Goal: Information Seeking & Learning: Learn about a topic

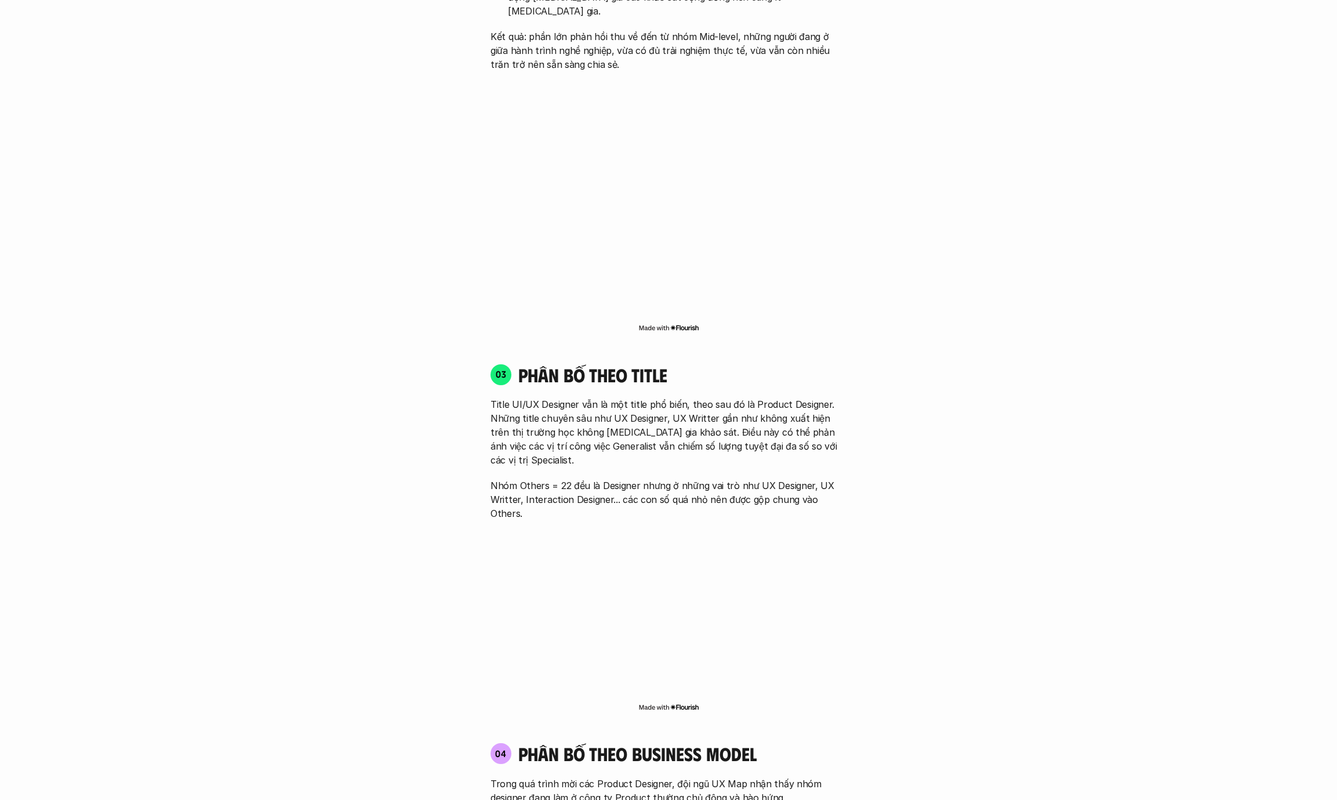
scroll to position [1760, 0]
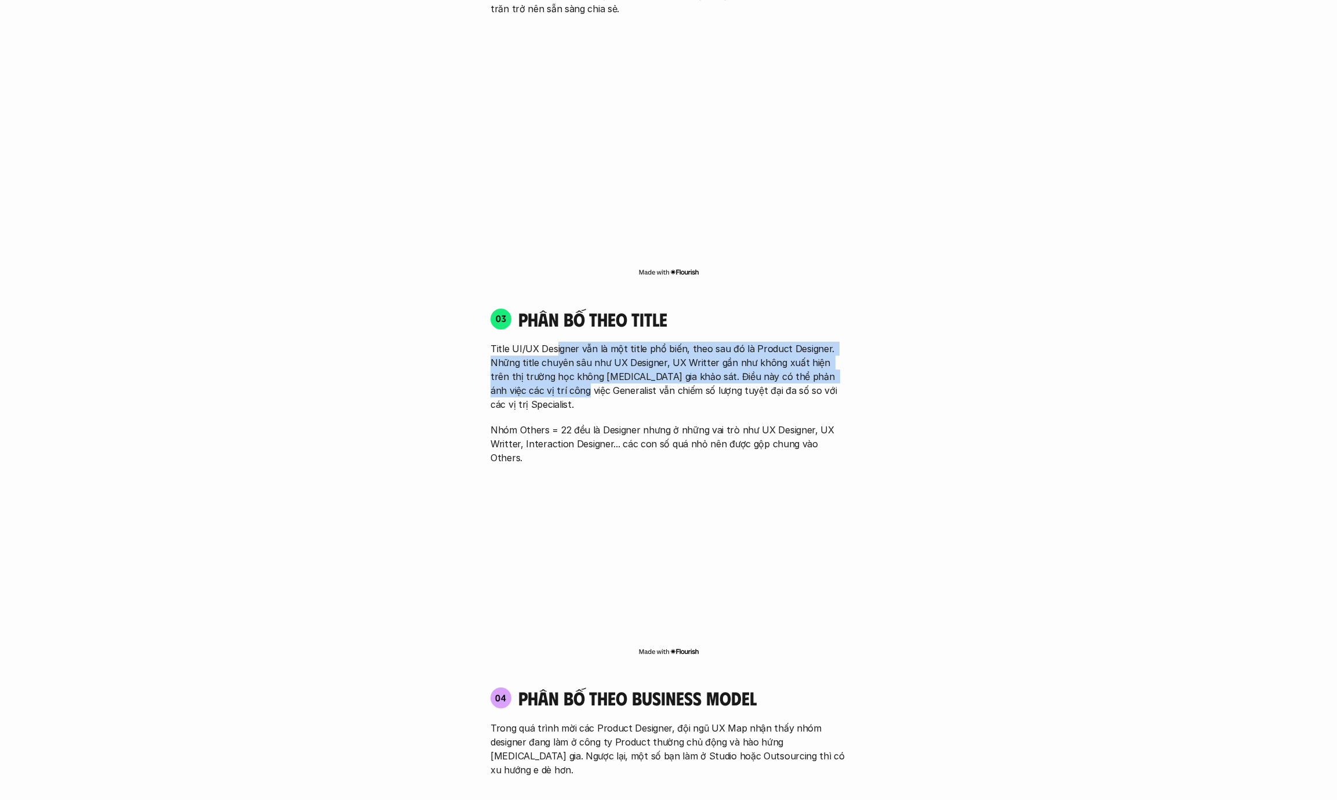
drag, startPoint x: 557, startPoint y: 337, endPoint x: 558, endPoint y: 366, distance: 29.0
click at [558, 366] on p "Title UI/UX Designer vẫn là một title phổ biến, theo sau đó là Product Designer…" at bounding box center [669, 377] width 356 height 70
drag, startPoint x: 562, startPoint y: 326, endPoint x: 562, endPoint y: 358, distance: 32.5
click at [562, 358] on p "Title UI/UX Designer vẫn là một title phổ biến, theo sau đó là Product Designer…" at bounding box center [669, 377] width 356 height 70
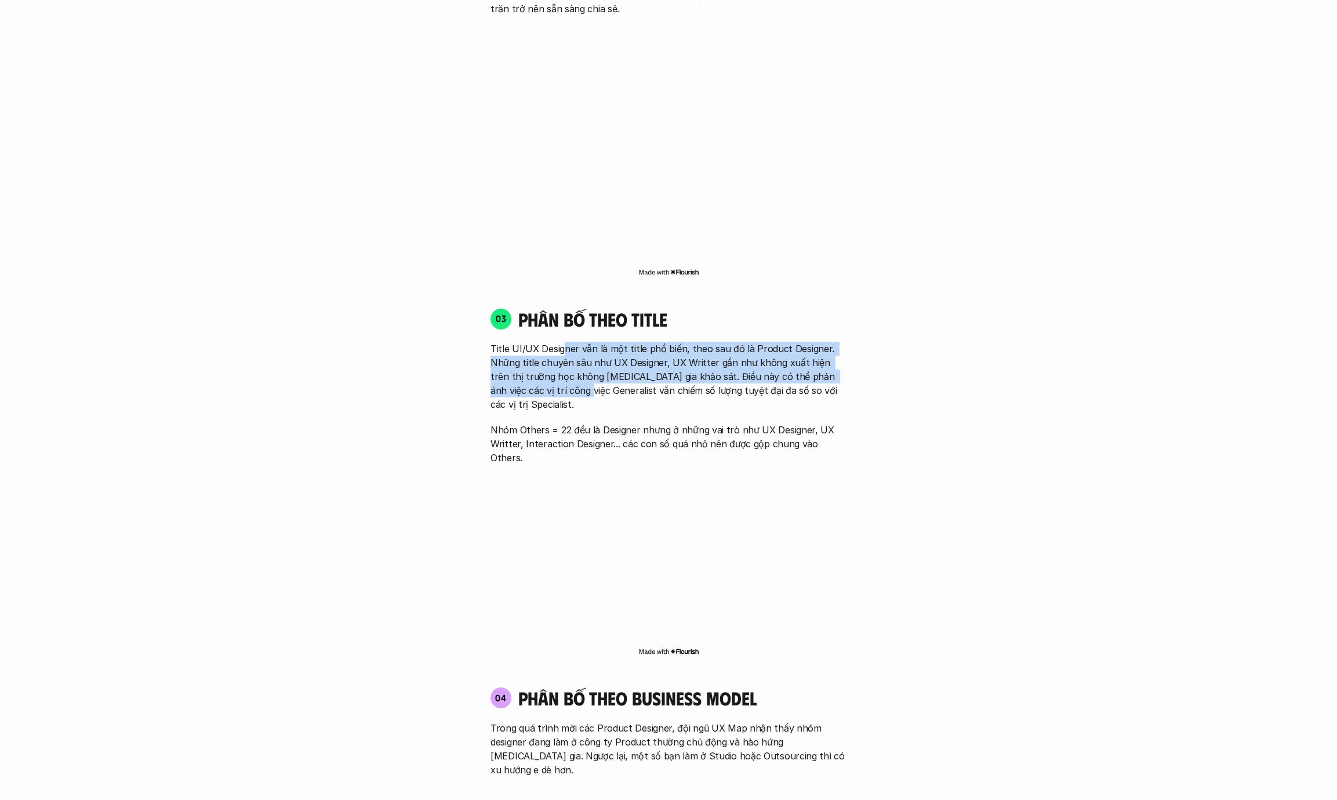
click at [562, 358] on p "Title UI/UX Designer vẫn là một title phổ biến, theo sau đó là Product Designer…" at bounding box center [669, 377] width 356 height 70
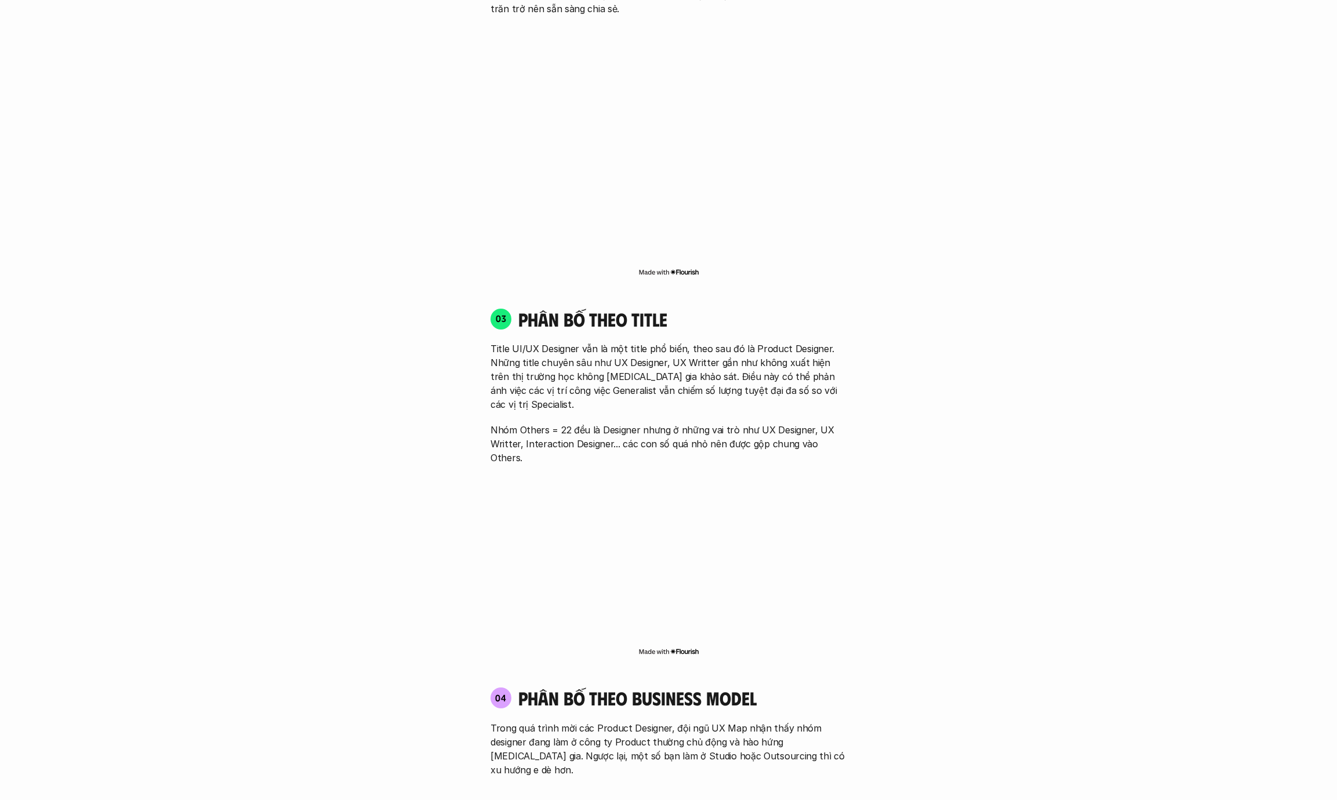
click at [326, 427] on div "01 Phân bố theo background 03 nhóm ngành chính của những người [MEDICAL_DATA] g…" at bounding box center [668, 402] width 742 height 2121
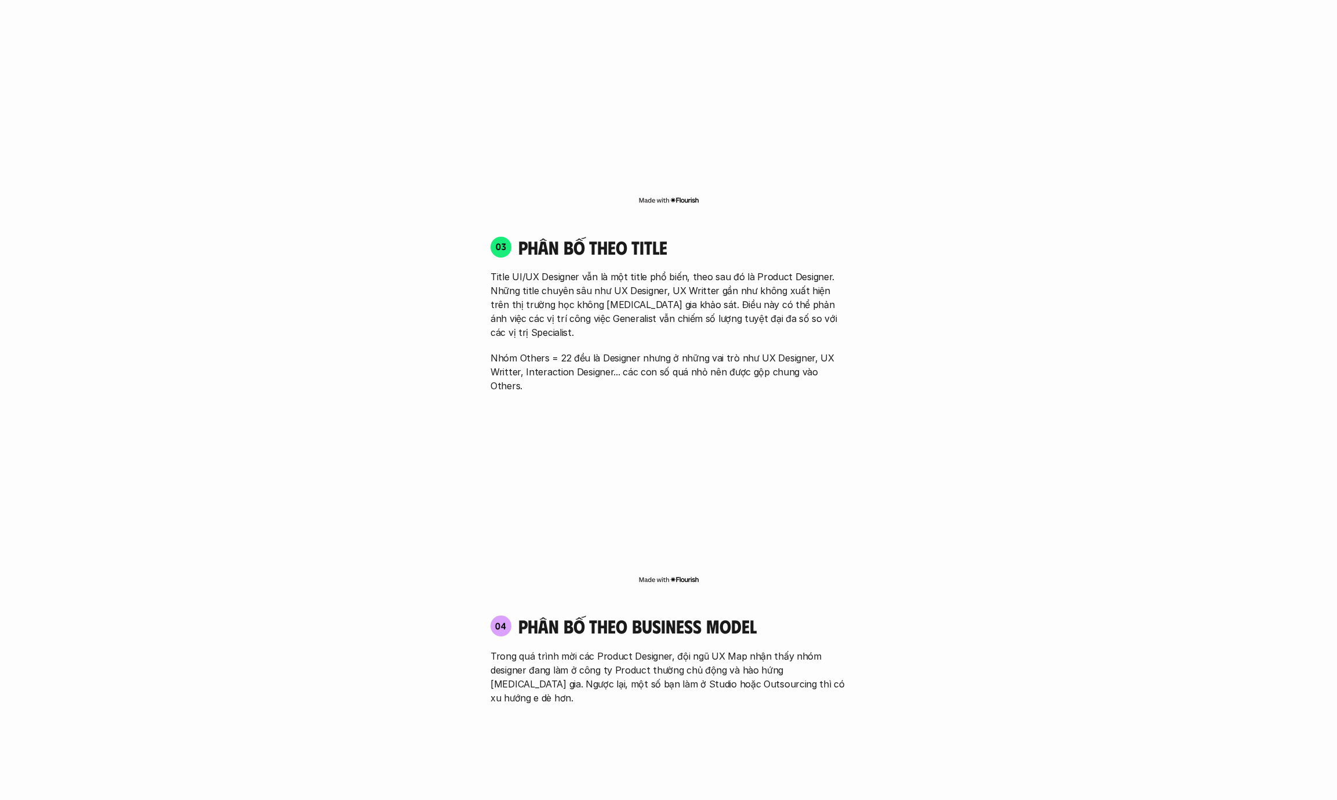
scroll to position [1844, 0]
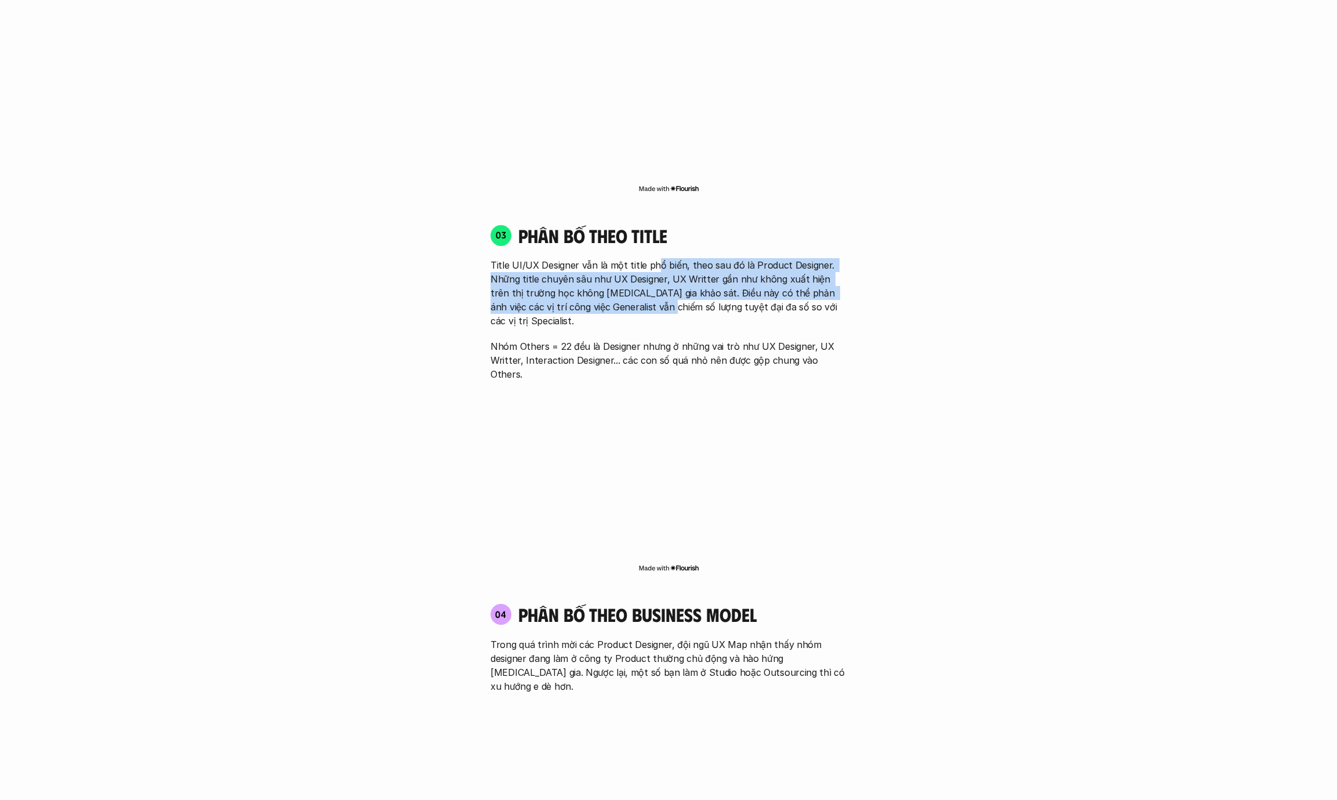
drag, startPoint x: 651, startPoint y: 241, endPoint x: 641, endPoint y: 282, distance: 42.3
click at [641, 282] on p "Title UI/UX Designer vẫn là một title phổ biến, theo sau đó là Product Designer…" at bounding box center [669, 293] width 356 height 70
drag, startPoint x: 647, startPoint y: 253, endPoint x: 646, endPoint y: 278, distance: 25.5
click at [646, 278] on p "Title UI/UX Designer vẫn là một title phổ biến, theo sau đó là Product Designer…" at bounding box center [669, 293] width 356 height 70
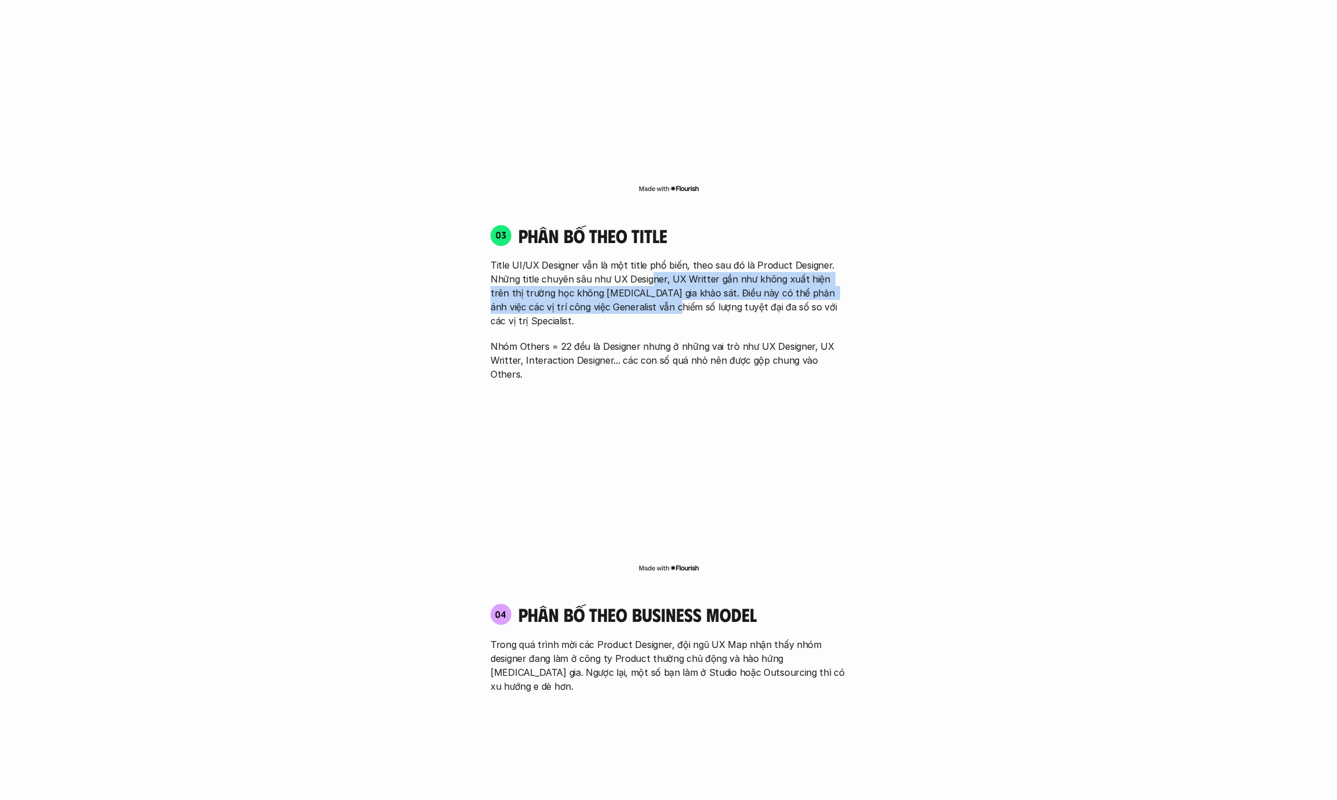
click at [646, 278] on p "Title UI/UX Designer vẫn là một title phổ biến, theo sau đó là Product Designer…" at bounding box center [669, 293] width 356 height 70
drag, startPoint x: 648, startPoint y: 255, endPoint x: 648, endPoint y: 275, distance: 20.3
click at [648, 275] on p "Title UI/UX Designer vẫn là một title phổ biến, theo sau đó là Product Designer…" at bounding box center [669, 293] width 356 height 70
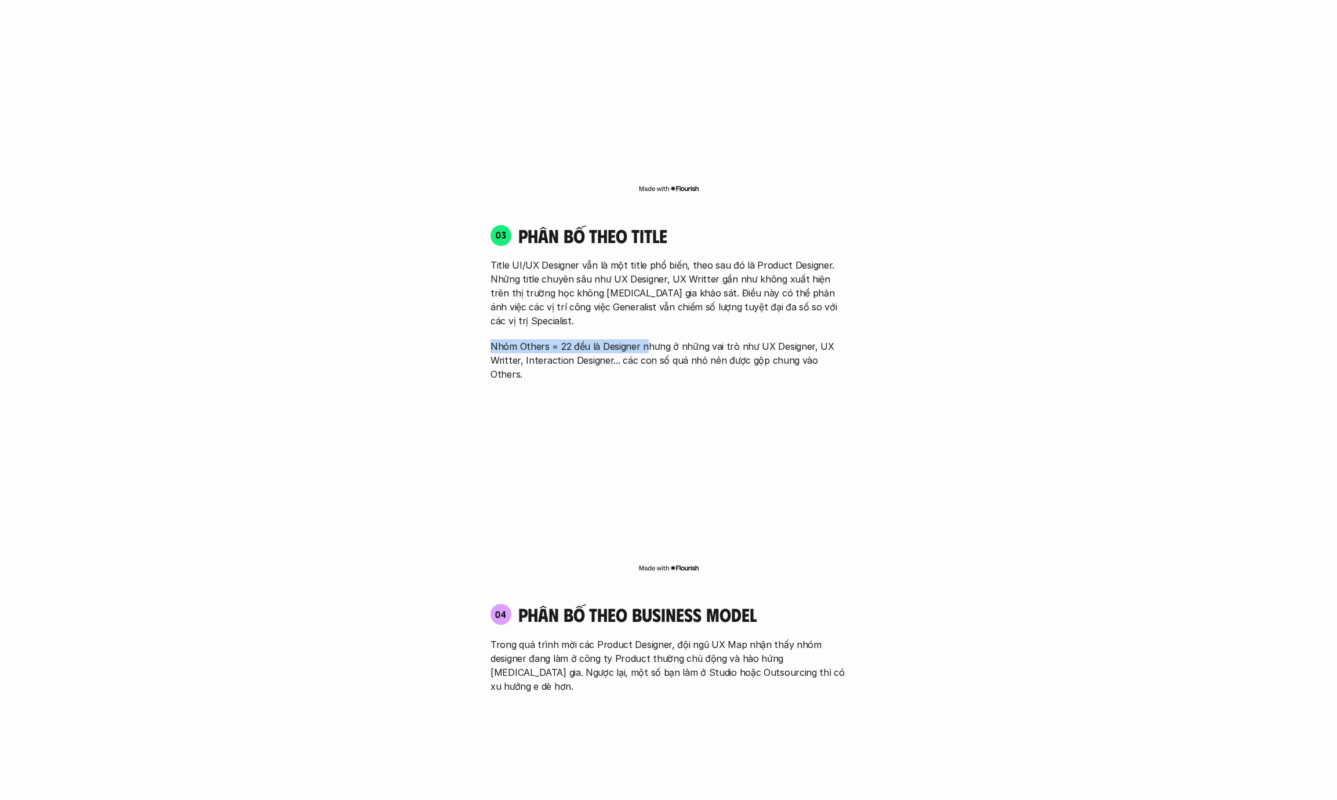
drag, startPoint x: 645, startPoint y: 295, endPoint x: 645, endPoint y: 311, distance: 15.7
click at [645, 311] on div "Title UI/UX Designer vẫn là một title phổ biến, theo sau đó là Product Designer…" at bounding box center [669, 319] width 356 height 123
click at [645, 339] on p "Nhóm Others = 22 đều là Designer nhưng ở những vai trò như UX Designer, UX Writ…" at bounding box center [669, 360] width 356 height 42
drag, startPoint x: 646, startPoint y: 303, endPoint x: 646, endPoint y: 317, distance: 13.9
click at [646, 339] on p "Nhóm Others = 22 đều là Designer nhưng ở những vai trò như UX Designer, UX Writ…" at bounding box center [669, 360] width 356 height 42
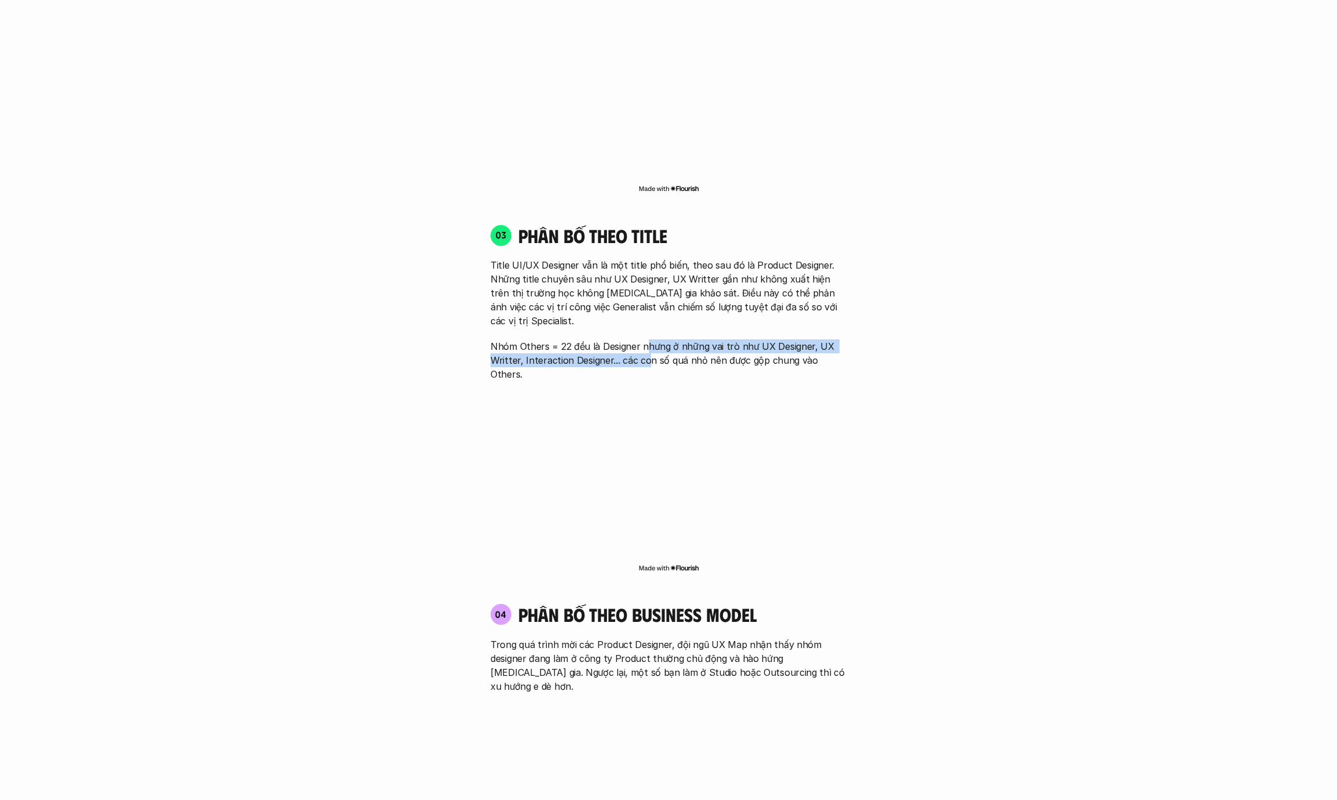
click at [646, 339] on p "Nhóm Others = 22 đều là Designer nhưng ở những vai trò như UX Designer, UX Writ…" at bounding box center [669, 360] width 356 height 42
drag, startPoint x: 647, startPoint y: 312, endPoint x: 647, endPoint y: 320, distance: 7.5
click at [647, 339] on p "Nhóm Others = 22 đều là Designer nhưng ở những vai trò như UX Designer, UX Writ…" at bounding box center [669, 360] width 356 height 42
drag, startPoint x: 649, startPoint y: 309, endPoint x: 649, endPoint y: 317, distance: 8.1
click at [649, 339] on p "Nhóm Others = 22 đều là Designer nhưng ở những vai trò như UX Designer, UX Writ…" at bounding box center [669, 360] width 356 height 42
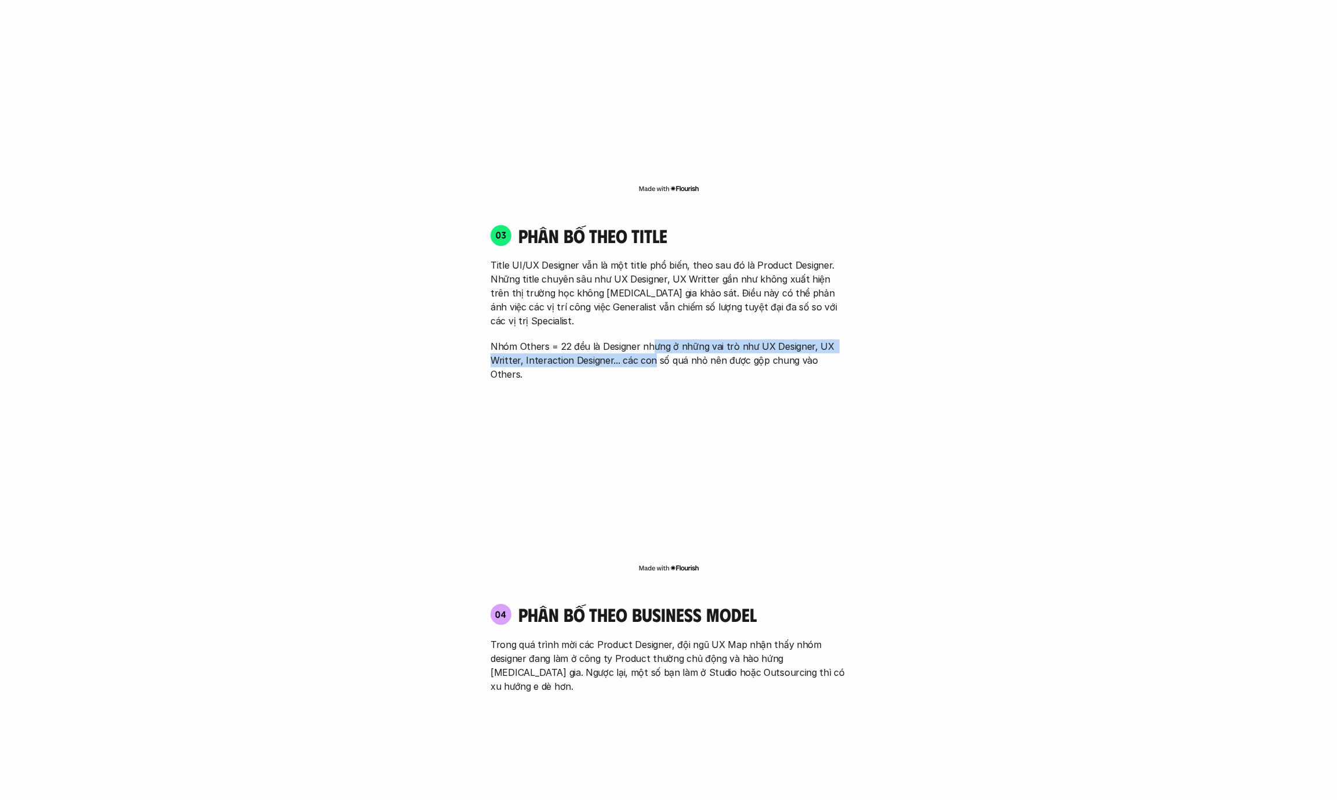
click at [649, 339] on p "Nhóm Others = 22 đều là Designer nhưng ở những vai trò như UX Designer, UX Writ…" at bounding box center [669, 360] width 356 height 42
drag, startPoint x: 649, startPoint y: 307, endPoint x: 649, endPoint y: 314, distance: 7.6
click at [649, 339] on p "Nhóm Others = 22 đều là Designer nhưng ở những vai trò như UX Designer, UX Writ…" at bounding box center [669, 360] width 356 height 42
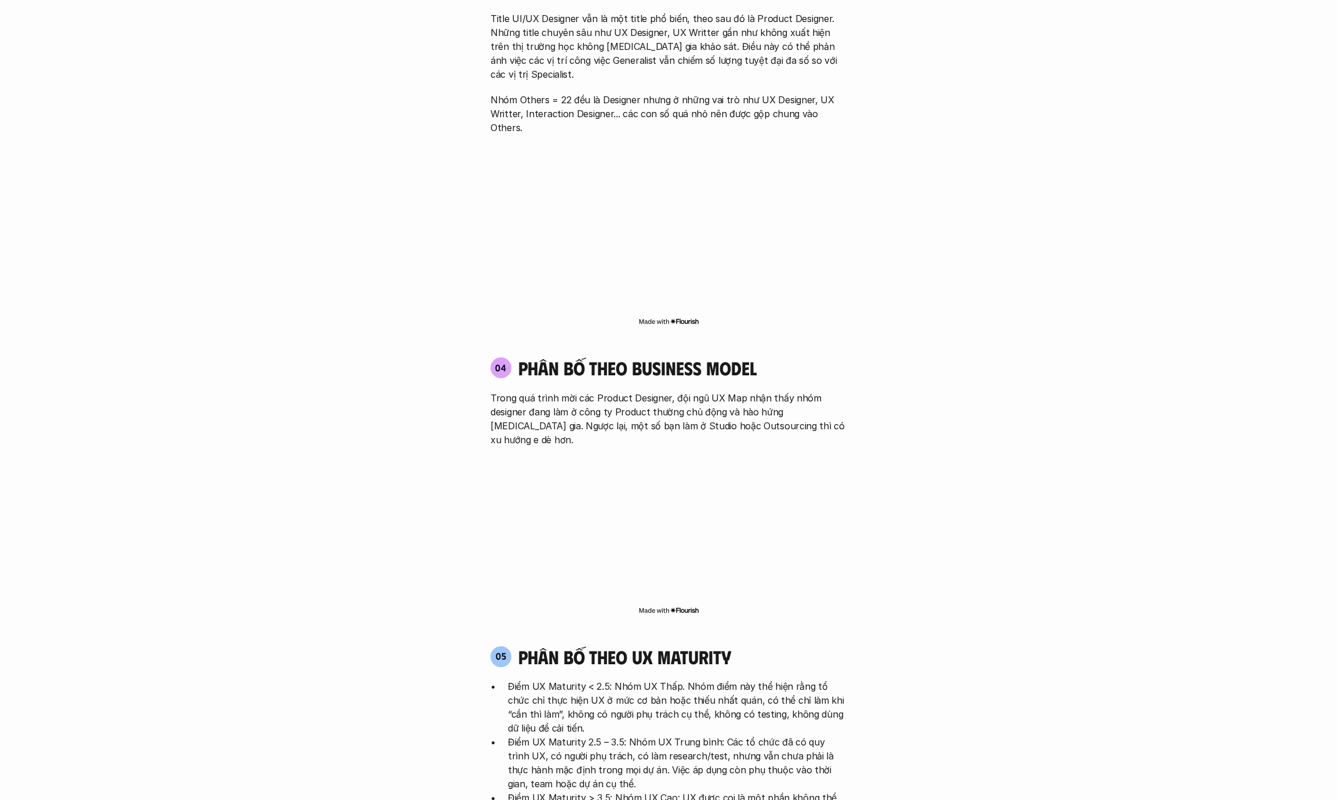
scroll to position [2162, 0]
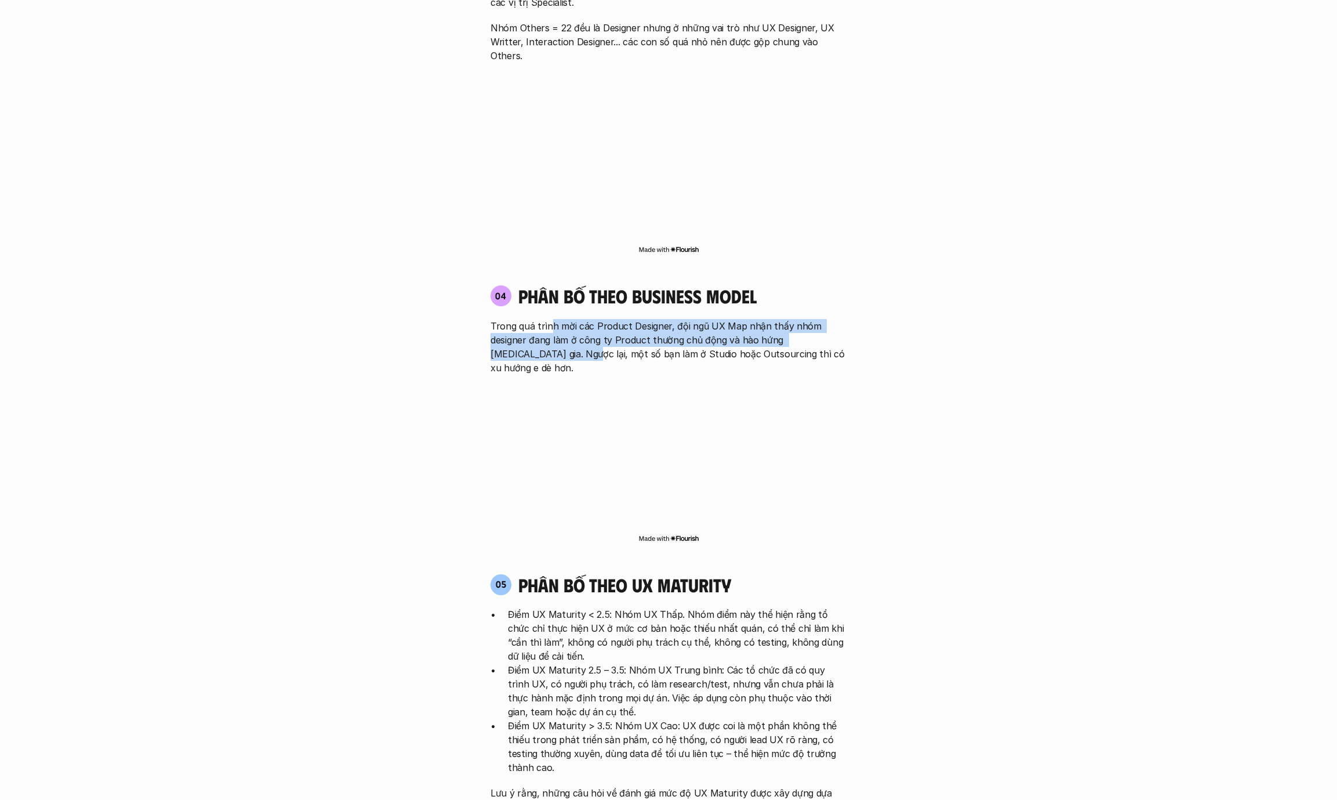
drag, startPoint x: 551, startPoint y: 275, endPoint x: 549, endPoint y: 299, distance: 23.9
click at [549, 319] on p "Trong quá trình mời các Product Designer, đội ngũ UX Map nhận thấy nhóm designe…" at bounding box center [669, 347] width 356 height 56
drag, startPoint x: 550, startPoint y: 275, endPoint x: 551, endPoint y: 295, distance: 20.3
click at [551, 319] on p "Trong quá trình mời các Product Designer, đội ngũ UX Map nhận thấy nhóm designe…" at bounding box center [669, 347] width 356 height 56
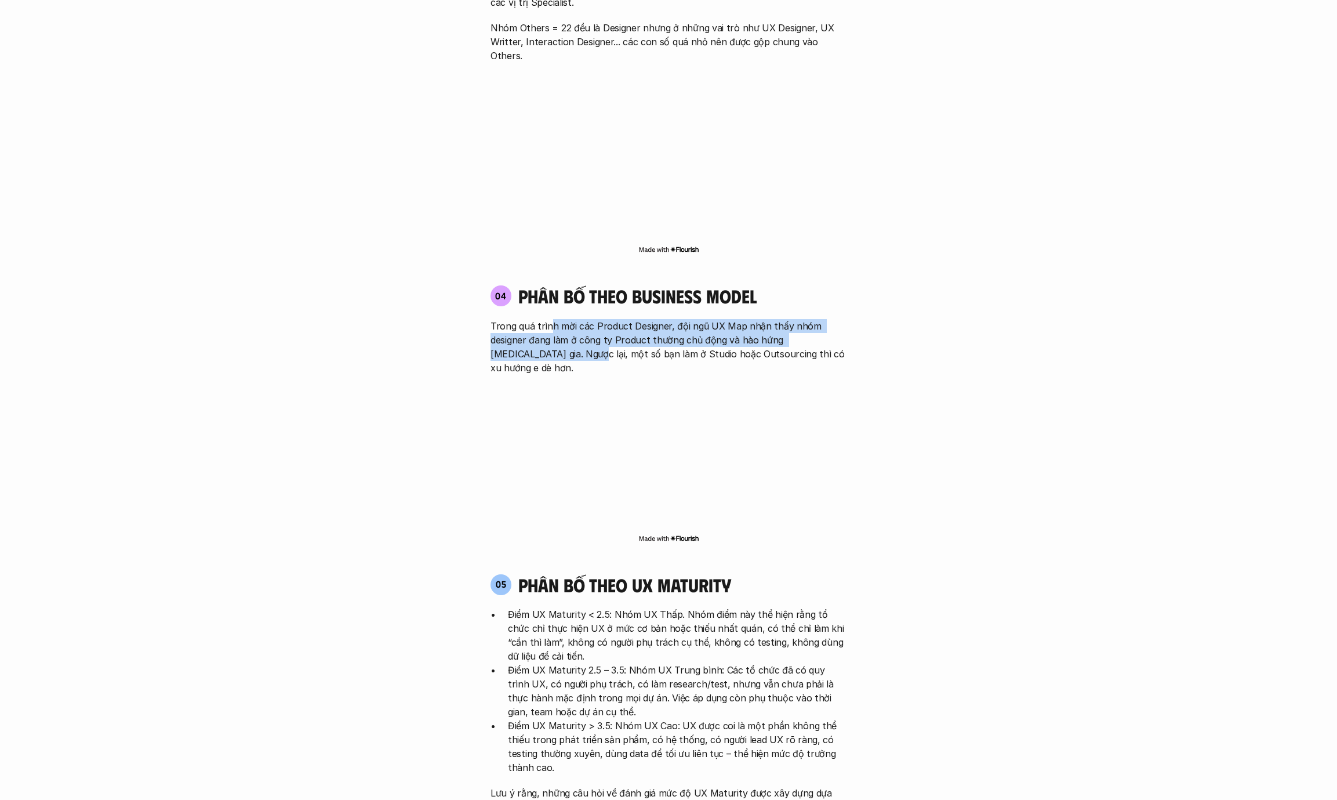
click at [551, 319] on p "Trong quá trình mời các Product Designer, đội ngũ UX Map nhận thấy nhóm designe…" at bounding box center [669, 347] width 356 height 56
drag, startPoint x: 554, startPoint y: 275, endPoint x: 555, endPoint y: 297, distance: 22.1
click at [555, 319] on p "Trong quá trình mời các Product Designer, đội ngũ UX Map nhận thấy nhóm designe…" at bounding box center [669, 347] width 356 height 56
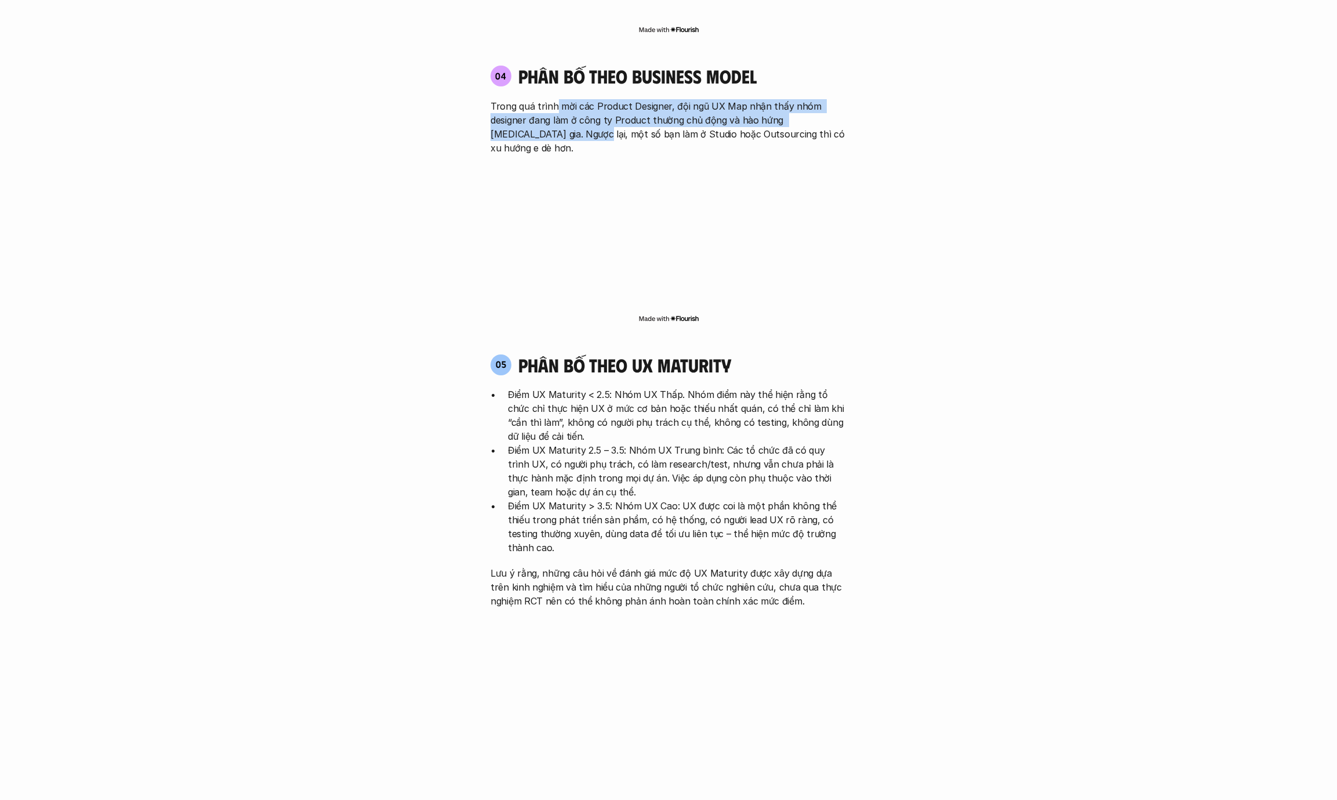
scroll to position [2406, 0]
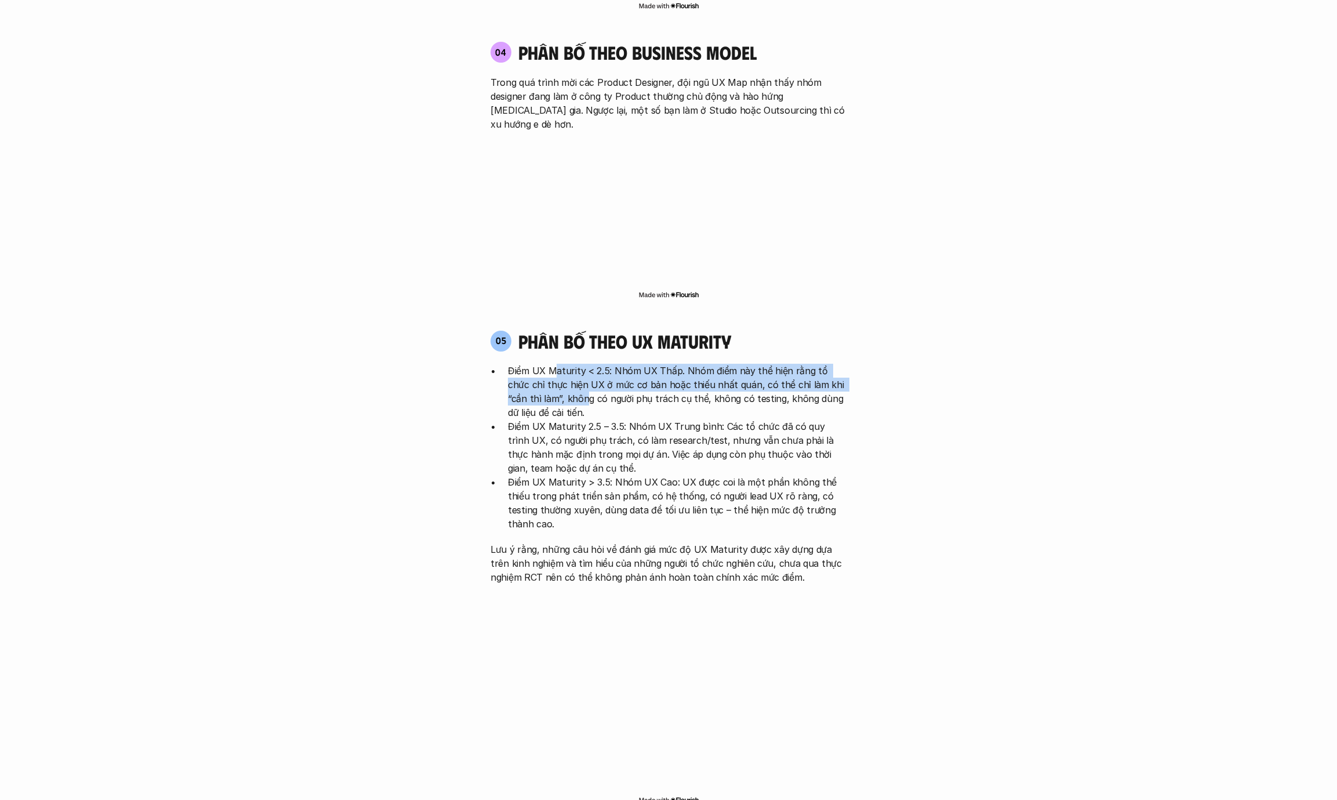
drag, startPoint x: 553, startPoint y: 303, endPoint x: 550, endPoint y: 332, distance: 29.1
click at [550, 364] on p "Điểm UX Maturity < 2.5: Nhóm UX Thấp. Nhóm điểm này thể hiện rằng tổ chức chỉ t…" at bounding box center [677, 392] width 339 height 56
drag, startPoint x: 557, startPoint y: 306, endPoint x: 558, endPoint y: 338, distance: 32.5
click at [558, 364] on p "Điểm UX Maturity < 2.5: Nhóm UX Thấp. Nhóm điểm này thể hiện rằng tổ chức chỉ t…" at bounding box center [677, 392] width 339 height 56
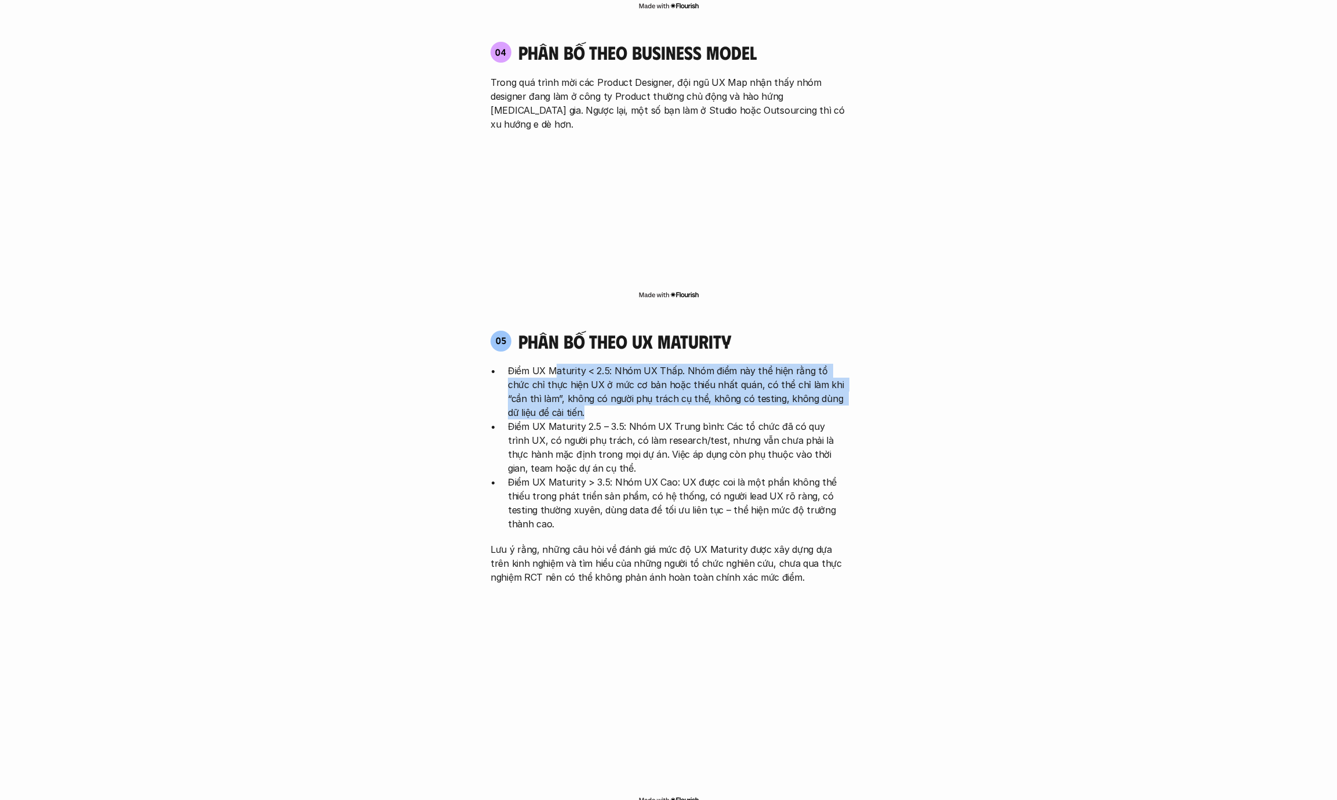
click at [558, 364] on p "Điểm UX Maturity < 2.5: Nhóm UX Thấp. Nhóm điểm này thể hiện rằng tổ chức chỉ t…" at bounding box center [677, 392] width 339 height 56
drag, startPoint x: 520, startPoint y: 302, endPoint x: 525, endPoint y: 339, distance: 38.0
click at [525, 364] on p "Điểm UX Maturity < 2.5: Nhóm UX Thấp. Nhóm điểm này thể hiện rằng tổ chức chỉ t…" at bounding box center [677, 392] width 339 height 56
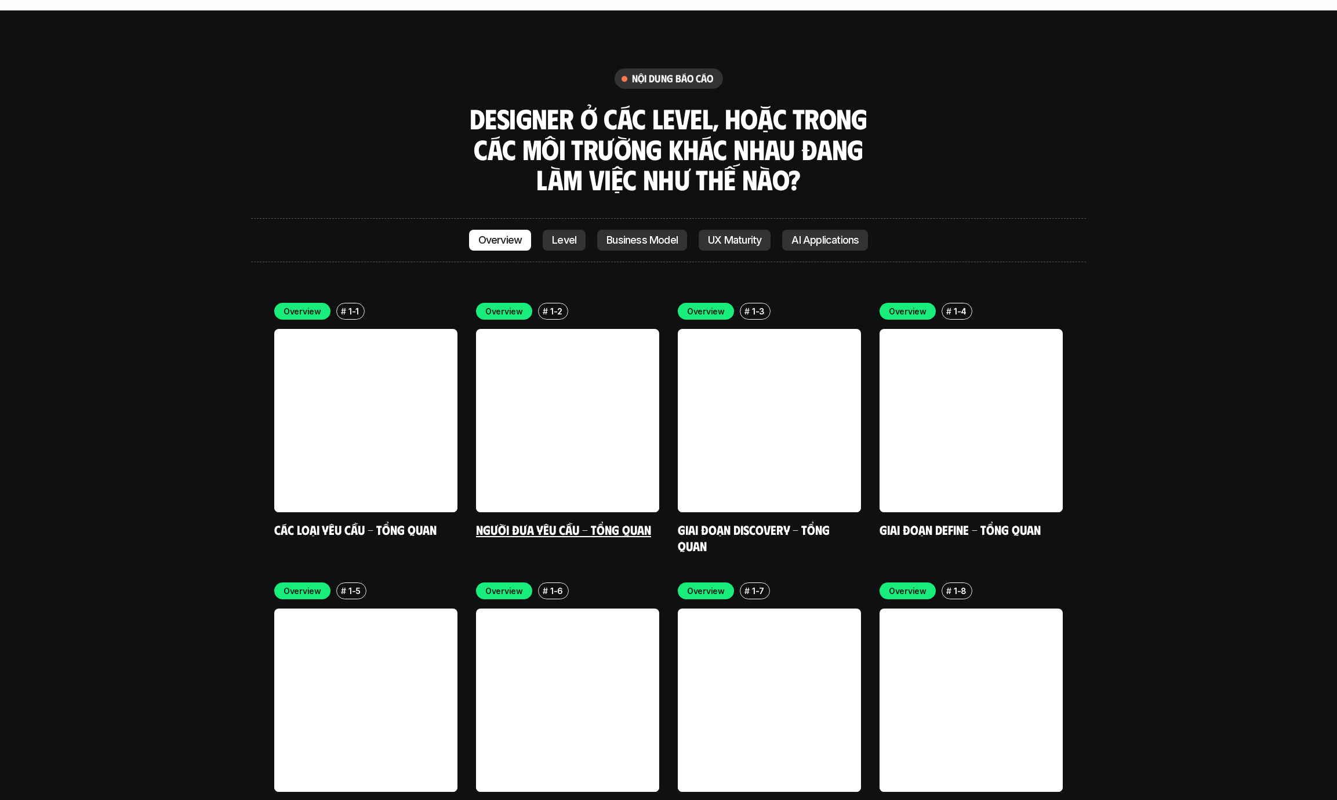
scroll to position [3475, 0]
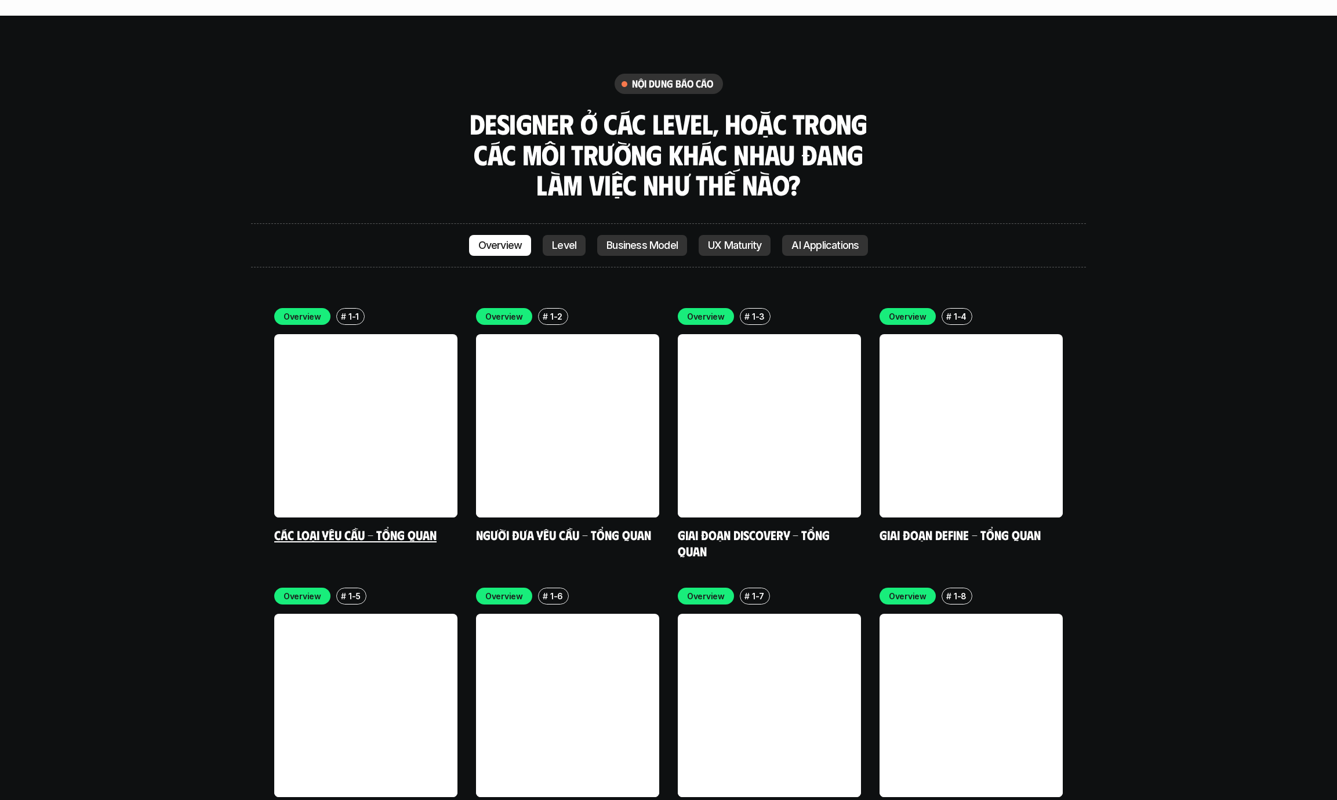
click at [357, 377] on link at bounding box center [365, 425] width 183 height 183
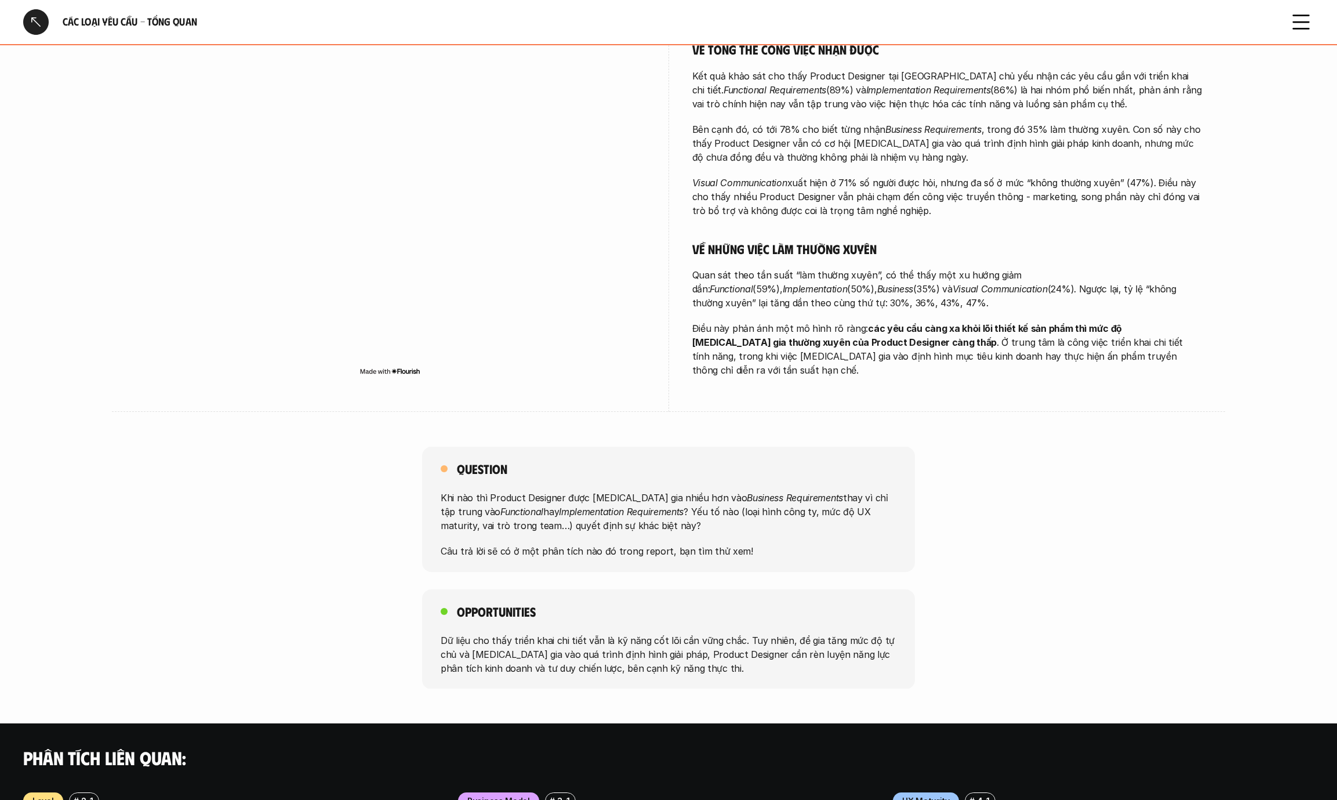
scroll to position [417, 0]
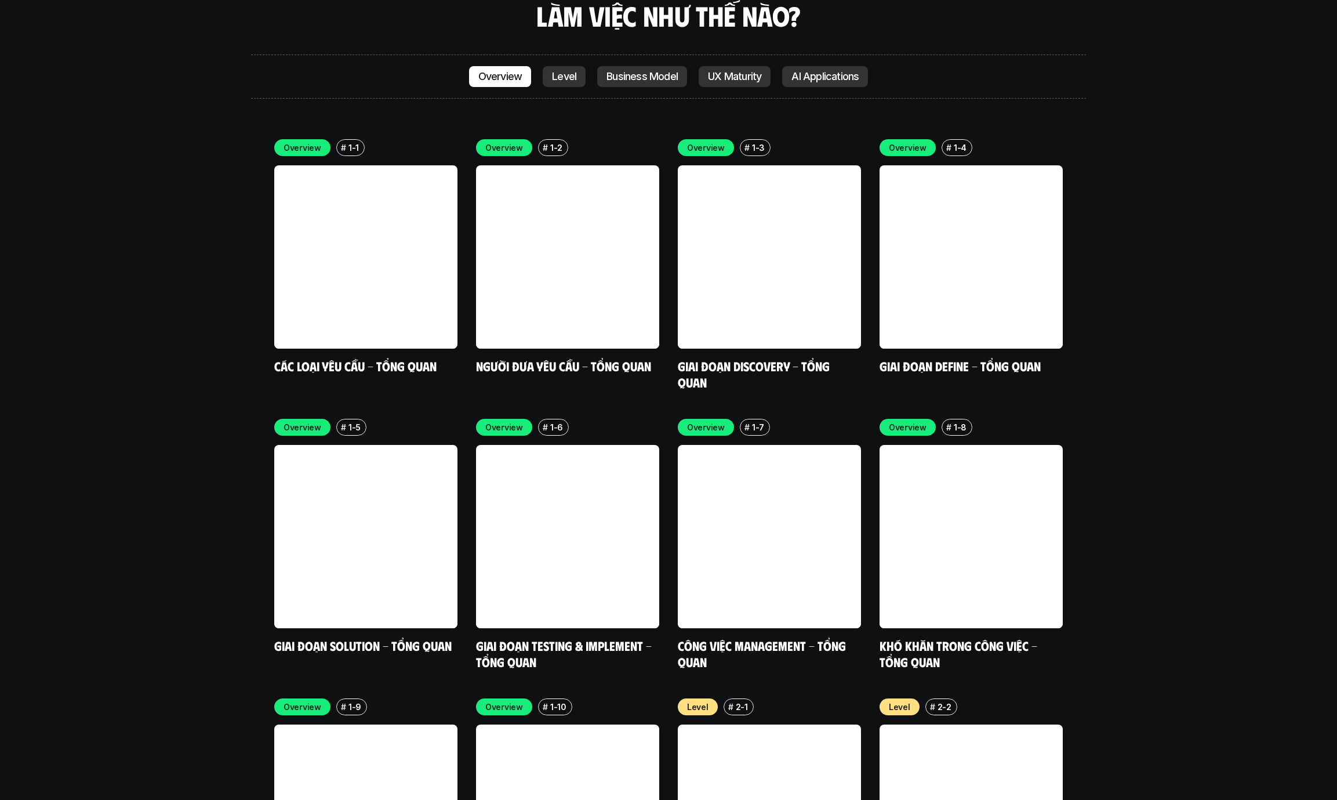
scroll to position [3415, 0]
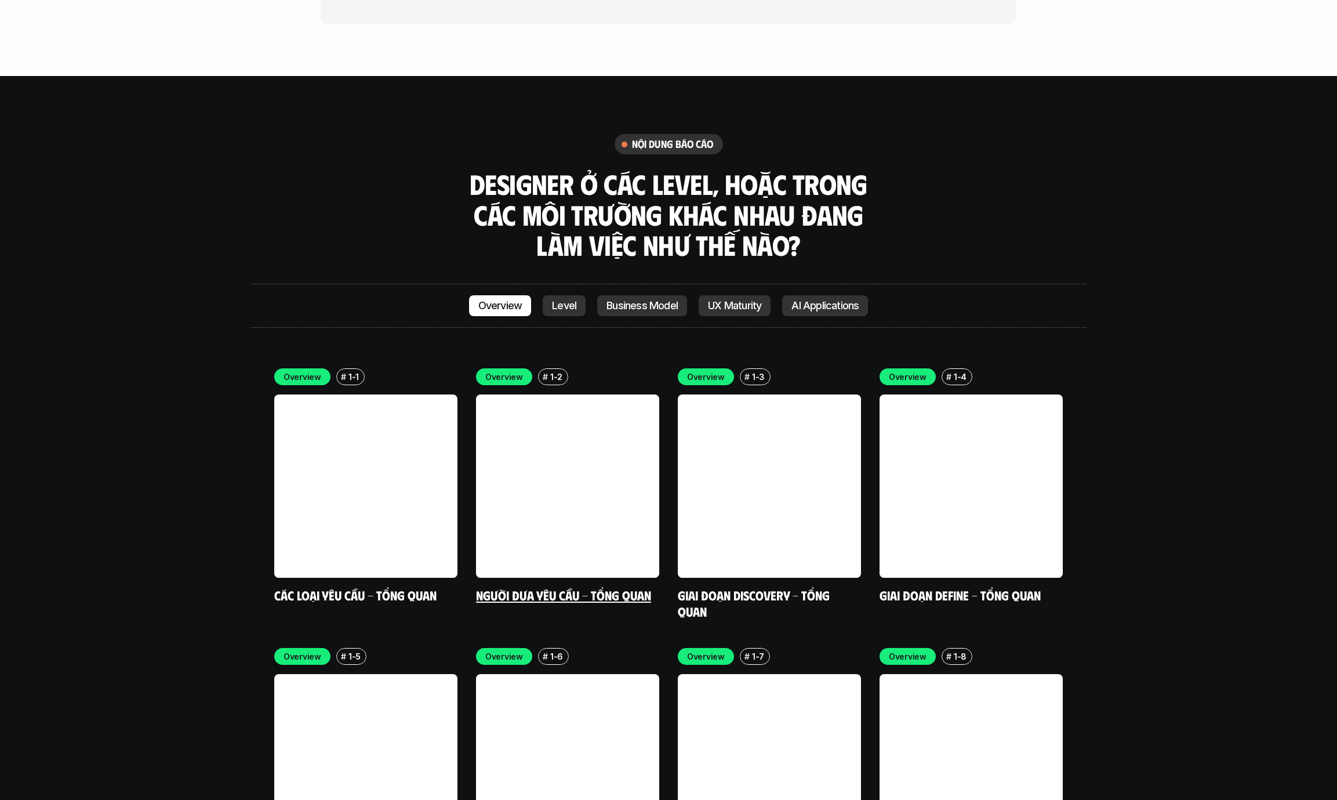
click at [546, 368] on div "# 1-2" at bounding box center [553, 376] width 30 height 17
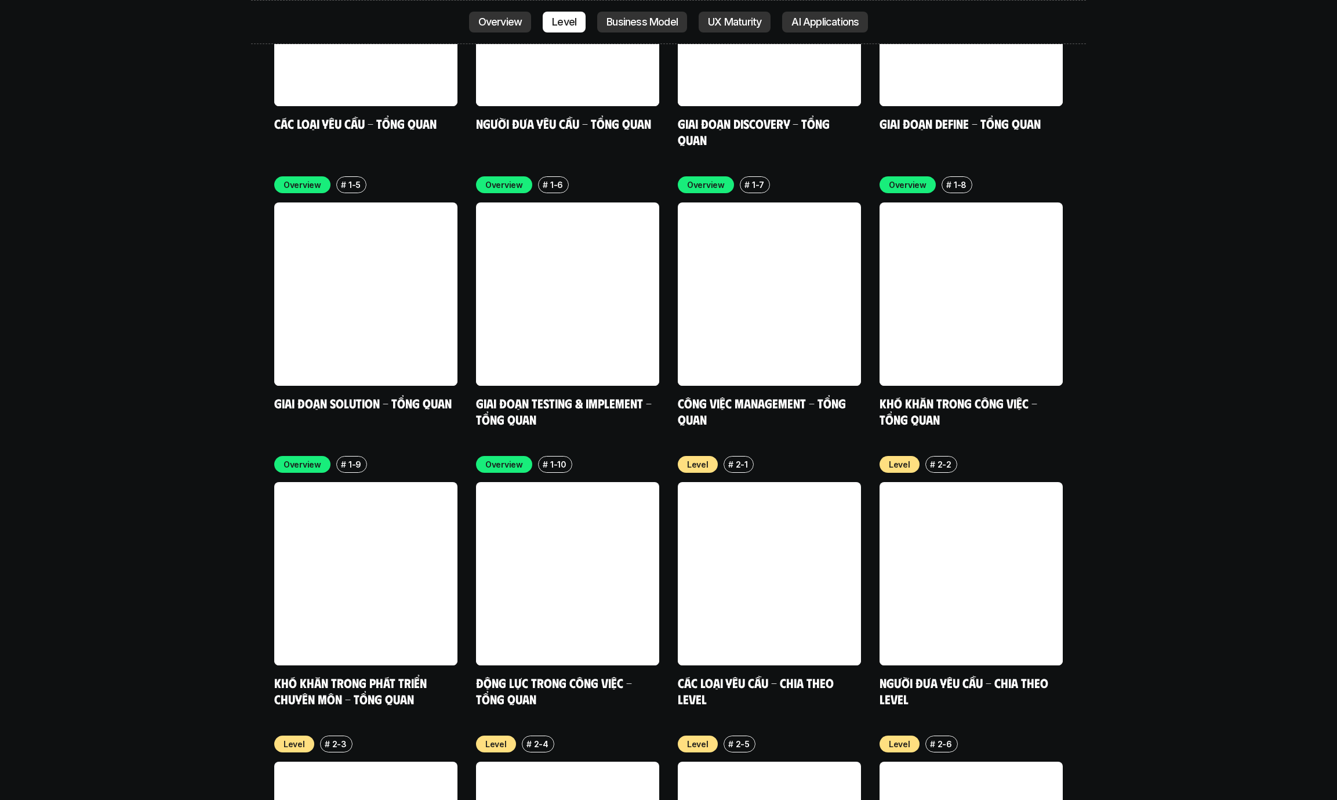
scroll to position [3938, 0]
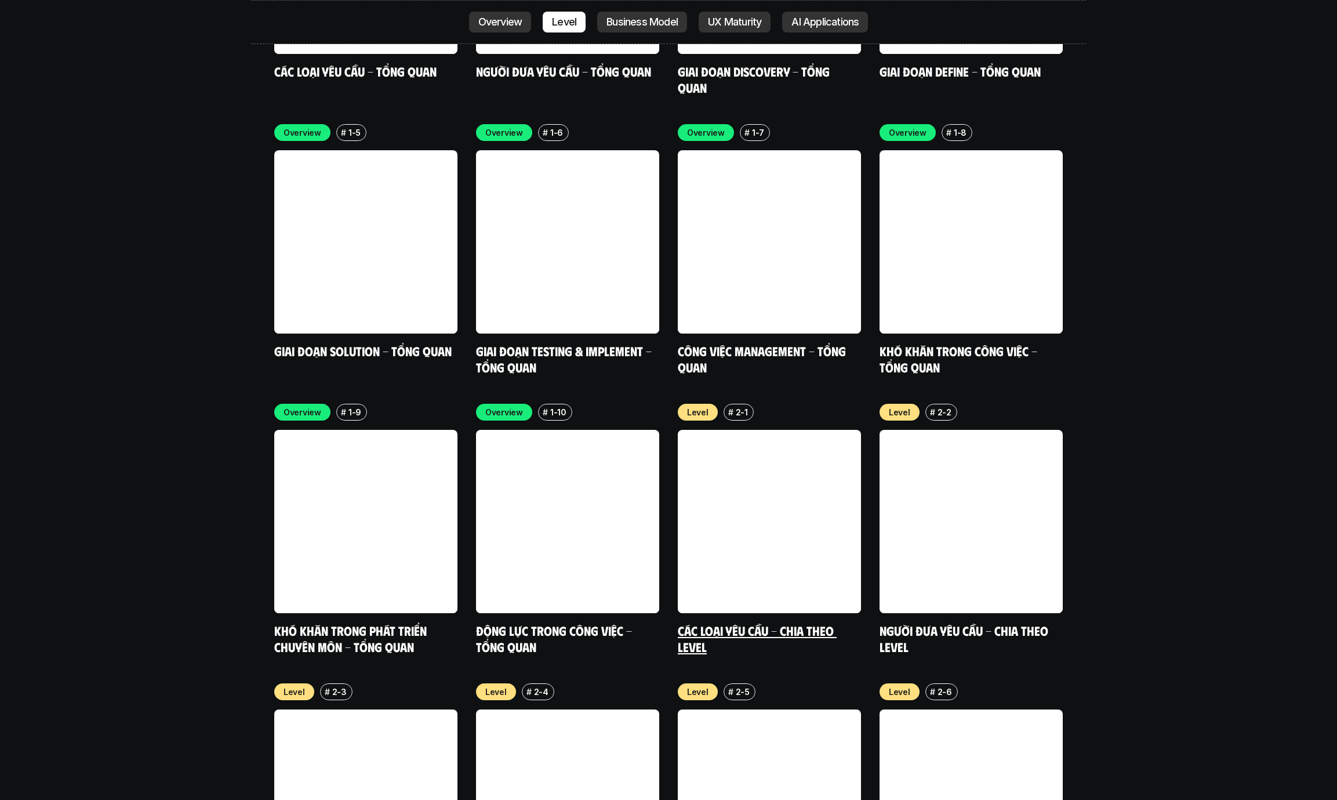
click at [714, 478] on link at bounding box center [769, 521] width 183 height 183
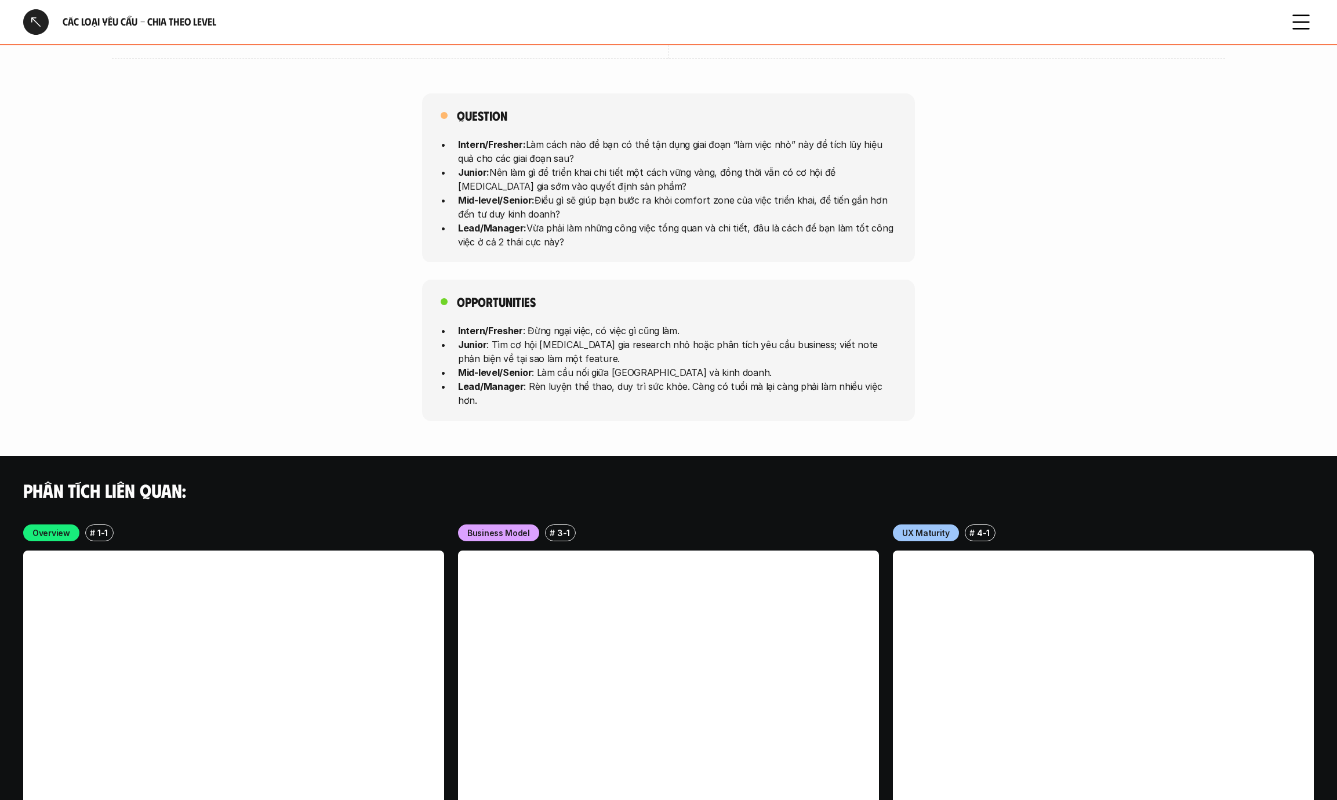
scroll to position [3124, 0]
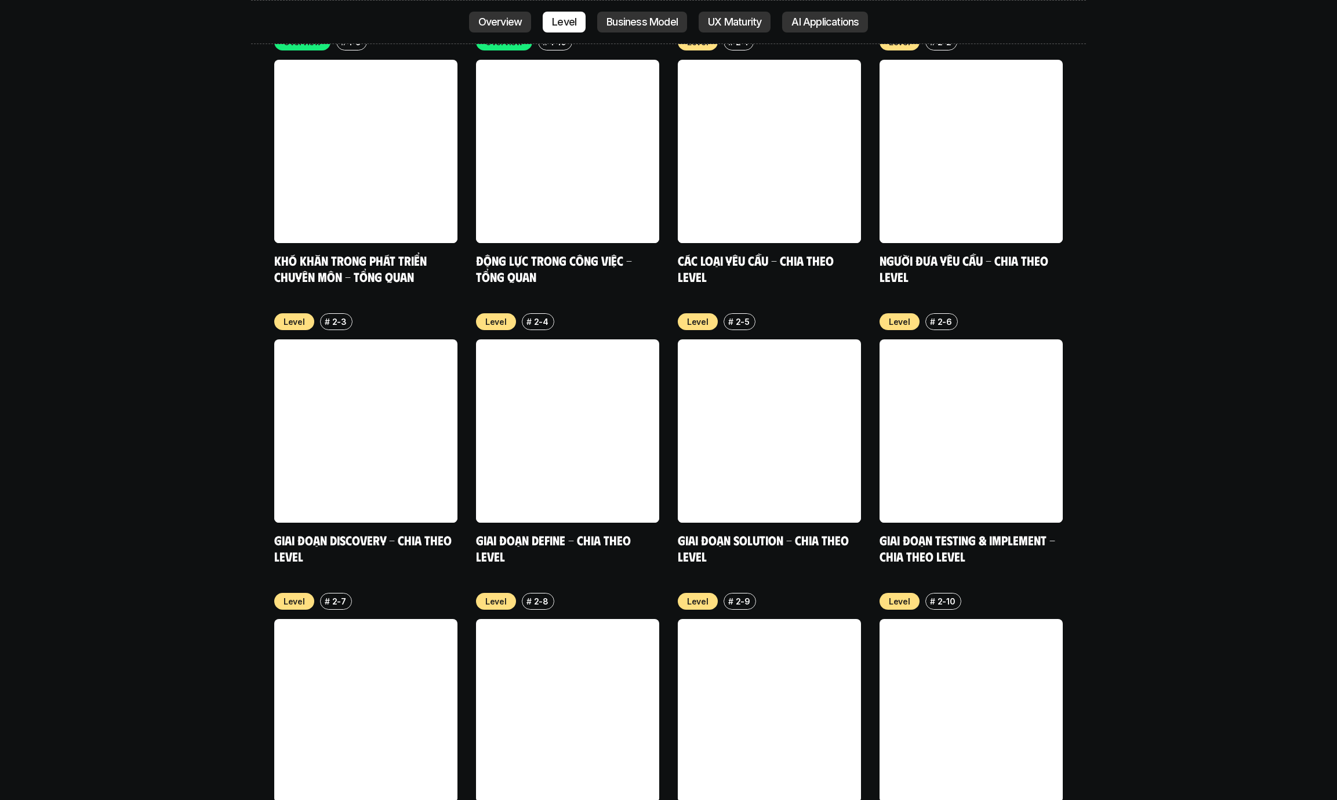
scroll to position [4097, 0]
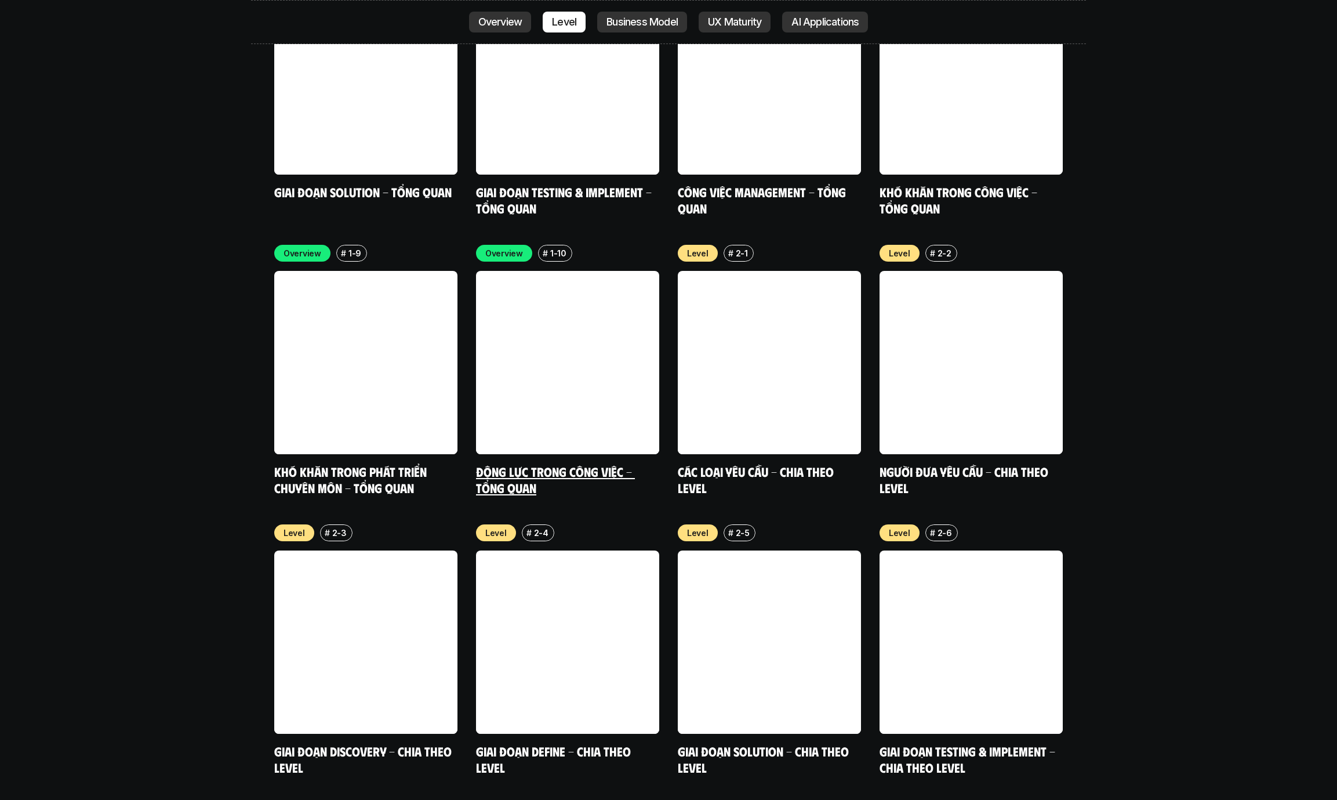
click at [576, 373] on link at bounding box center [567, 362] width 183 height 183
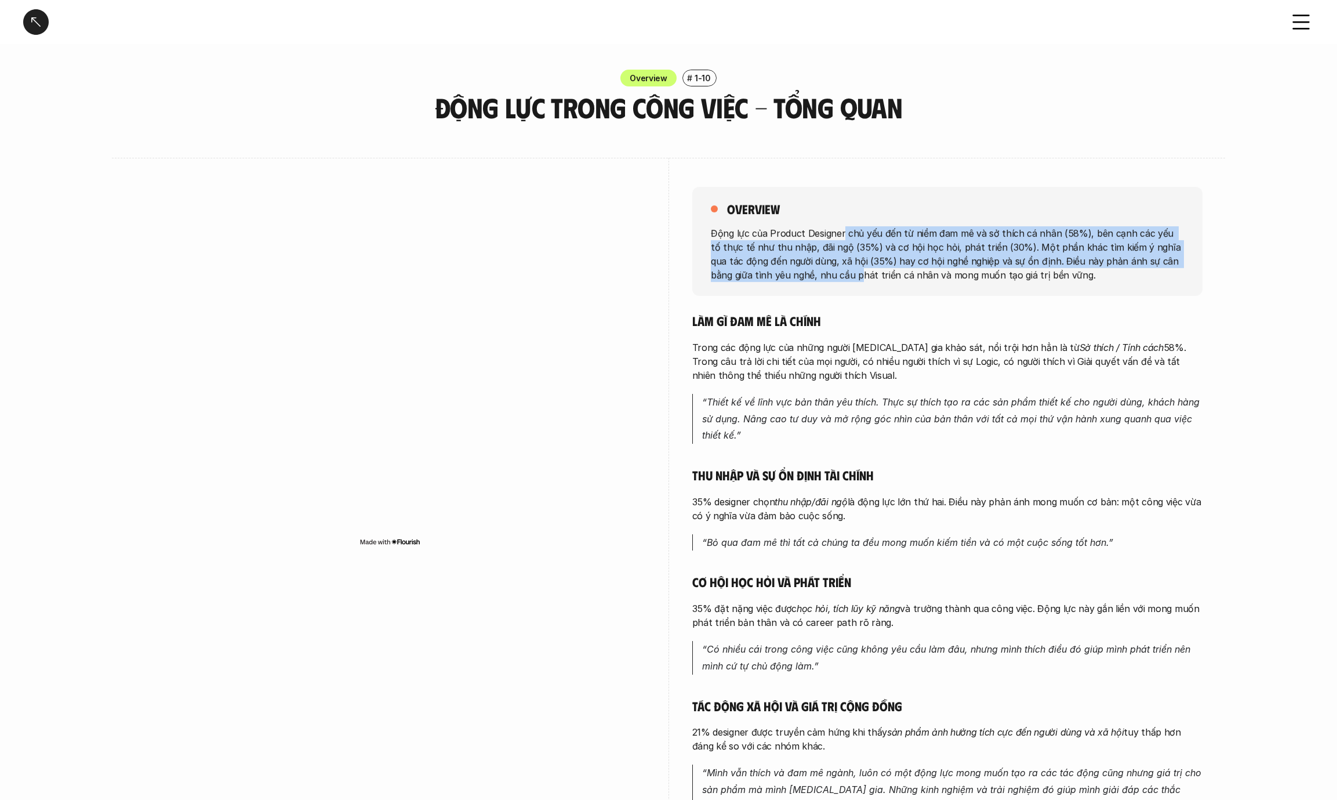
drag, startPoint x: 840, startPoint y: 245, endPoint x: 836, endPoint y: 274, distance: 28.7
click at [836, 274] on p "Động lực của Product Designer chủ yếu đến từ niềm đam mê và sở thích cá nhân (5…" at bounding box center [947, 254] width 473 height 56
drag, startPoint x: 829, startPoint y: 243, endPoint x: 825, endPoint y: 276, distance: 33.2
click at [825, 276] on p "Động lực của Product Designer chủ yếu đến từ niềm đam mê và sở thích cá nhân (5…" at bounding box center [947, 254] width 473 height 56
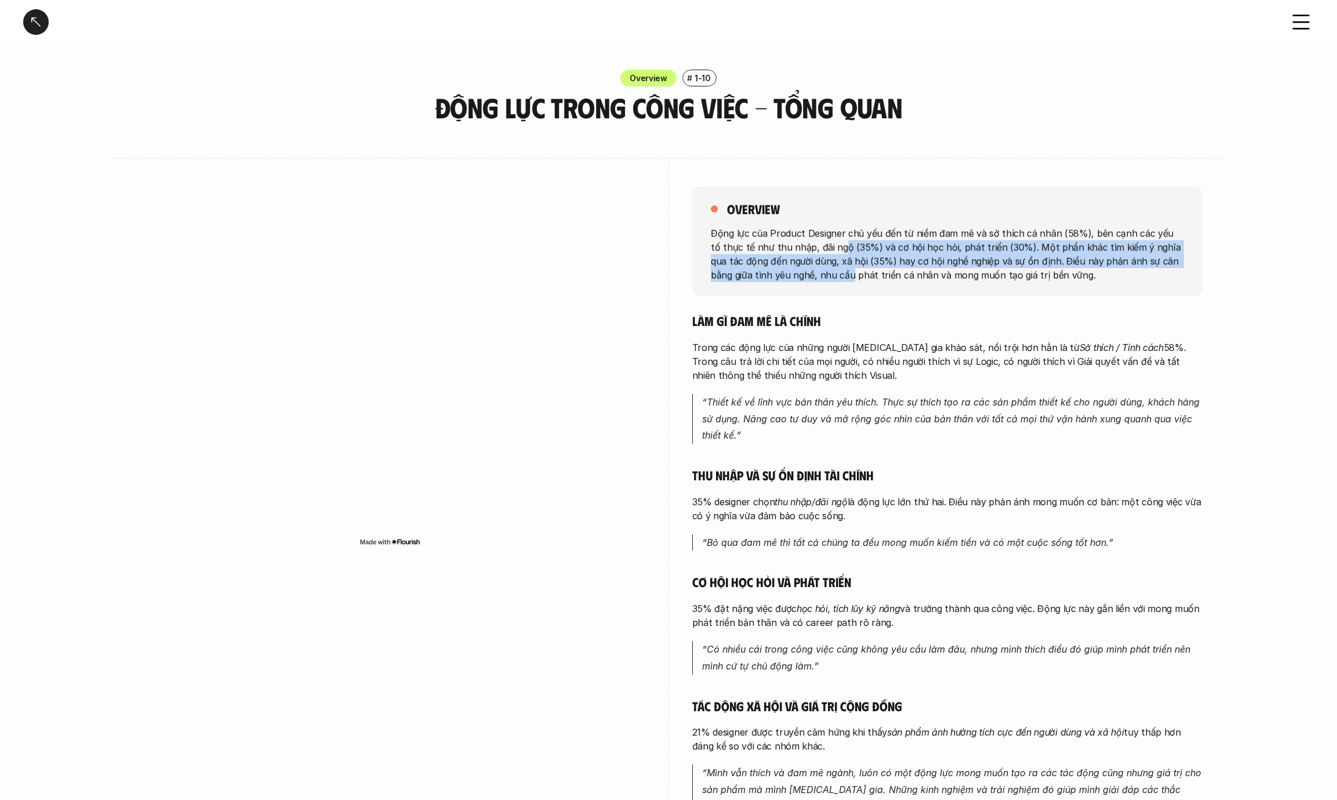
click at [825, 276] on p "Động lực của Product Designer chủ yếu đến từ niềm đam mê và sở thích cá nhân (5…" at bounding box center [947, 254] width 473 height 56
drag, startPoint x: 825, startPoint y: 246, endPoint x: 825, endPoint y: 271, distance: 24.9
click at [825, 271] on p "Động lực của Product Designer chủ yếu đến từ niềm đam mê và sở thích cá nhân (5…" at bounding box center [947, 254] width 473 height 56
drag, startPoint x: 825, startPoint y: 248, endPoint x: 822, endPoint y: 282, distance: 33.7
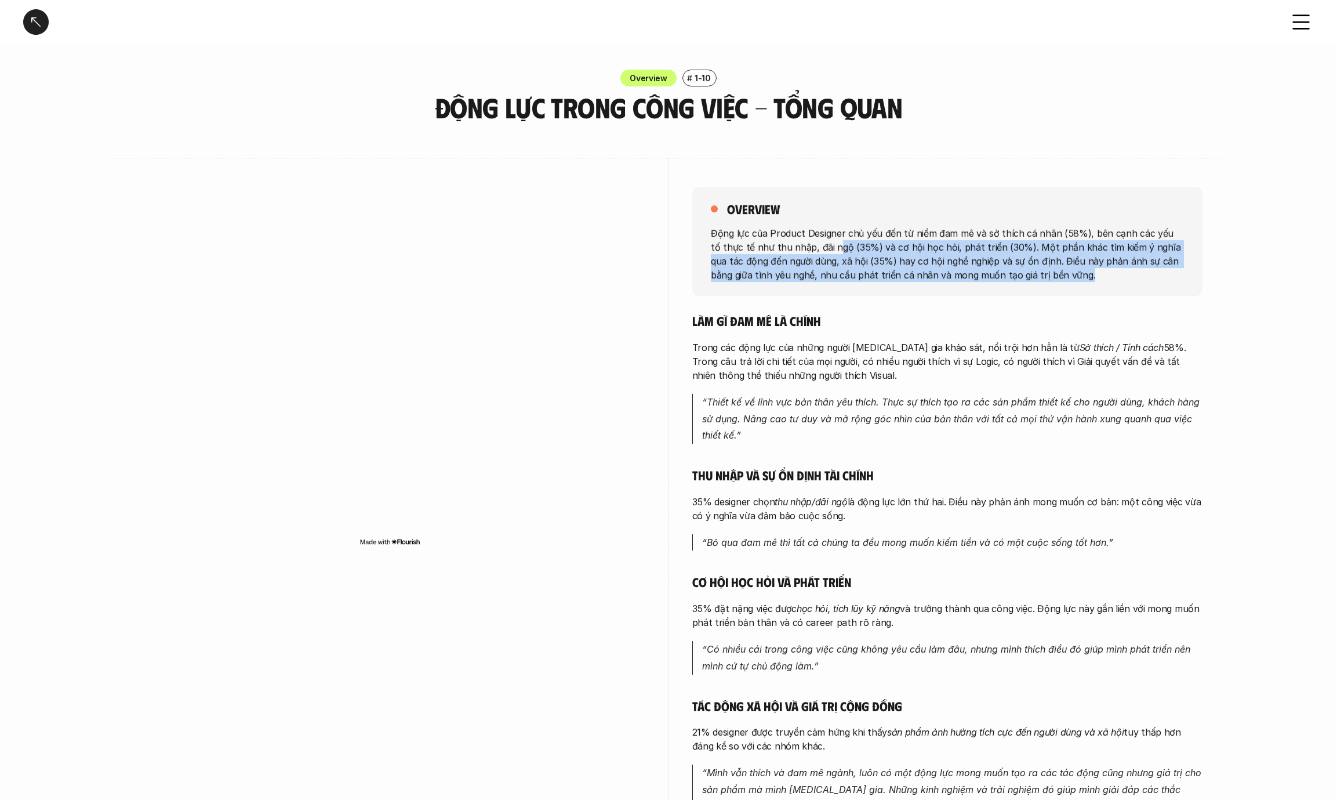
click at [822, 282] on div "overview Động lực của Product Designer chủ yếu đến từ niềm đam mê và sở thích c…" at bounding box center [947, 241] width 510 height 109
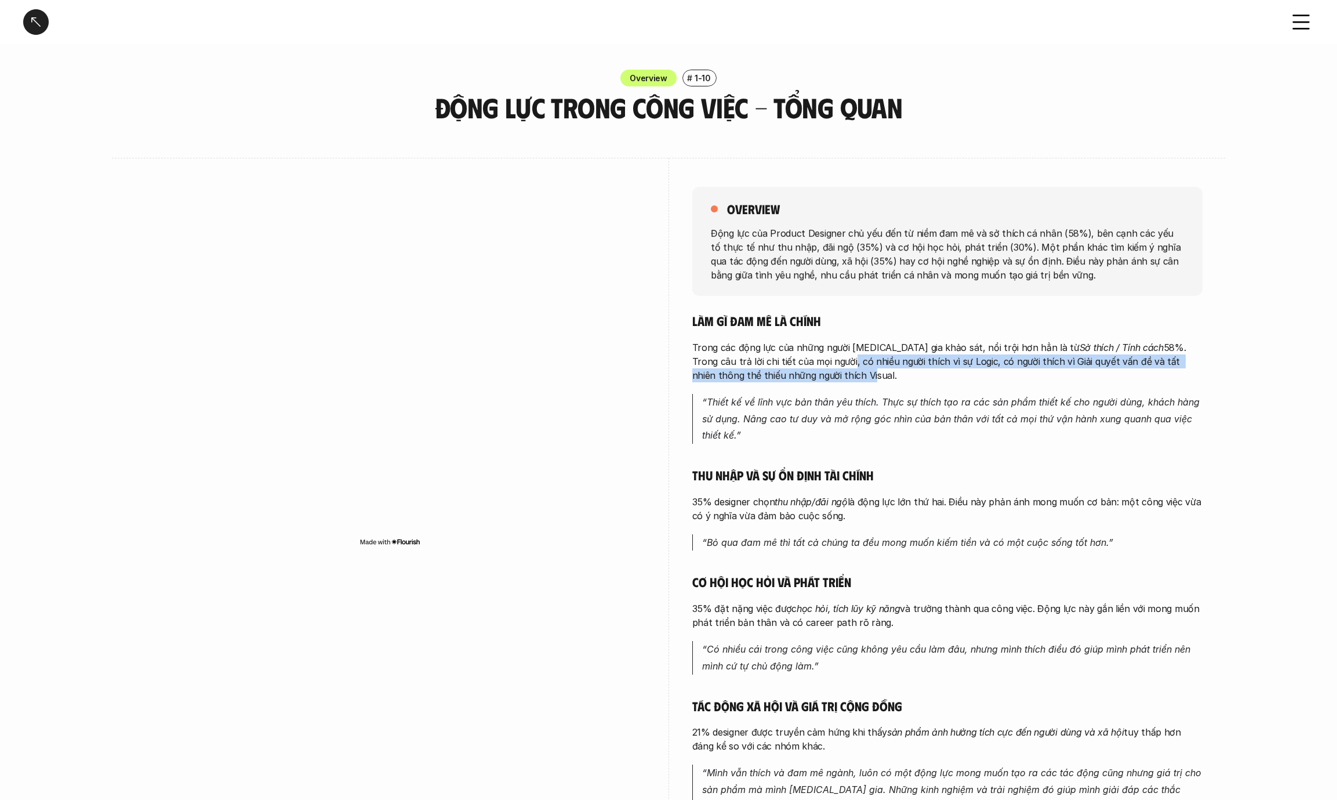
drag, startPoint x: 779, startPoint y: 355, endPoint x: 775, endPoint y: 374, distance: 18.9
click at [775, 374] on p "Trong các động lực của những người [MEDICAL_DATA] gia khảo sát, nổi trội hơn hẳ…" at bounding box center [947, 361] width 510 height 42
drag, startPoint x: 765, startPoint y: 351, endPoint x: 764, endPoint y: 373, distance: 22.1
click at [764, 373] on p "Trong các động lực của những người [MEDICAL_DATA] gia khảo sát, nổi trội hơn hẳ…" at bounding box center [947, 361] width 510 height 42
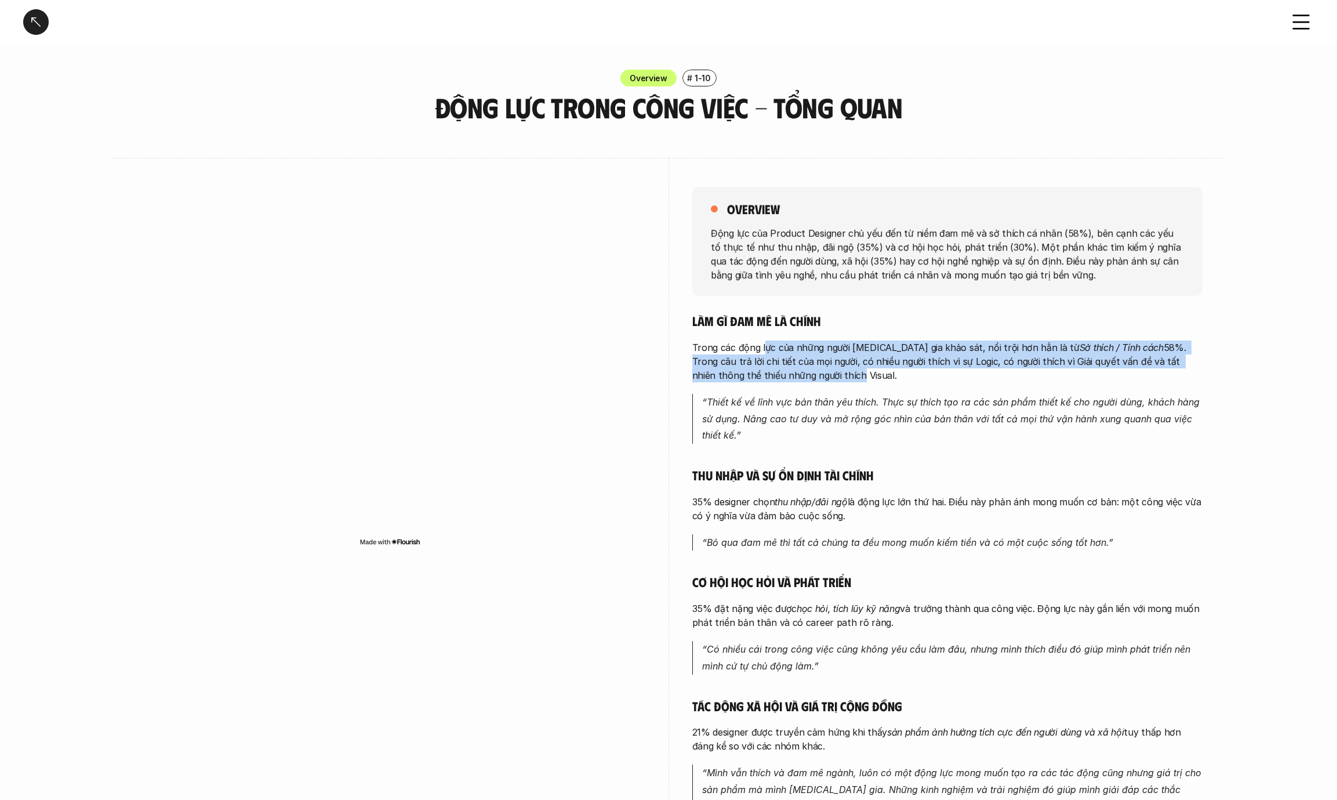
click at [764, 373] on p "Trong các động lực của những người [MEDICAL_DATA] gia khảo sát, nổi trội hơn hẳ…" at bounding box center [947, 361] width 510 height 42
drag, startPoint x: 760, startPoint y: 350, endPoint x: 758, endPoint y: 372, distance: 22.2
click at [758, 372] on p "Trong các động lực của những người [MEDICAL_DATA] gia khảo sát, nổi trội hơn hẳ…" at bounding box center [947, 361] width 510 height 42
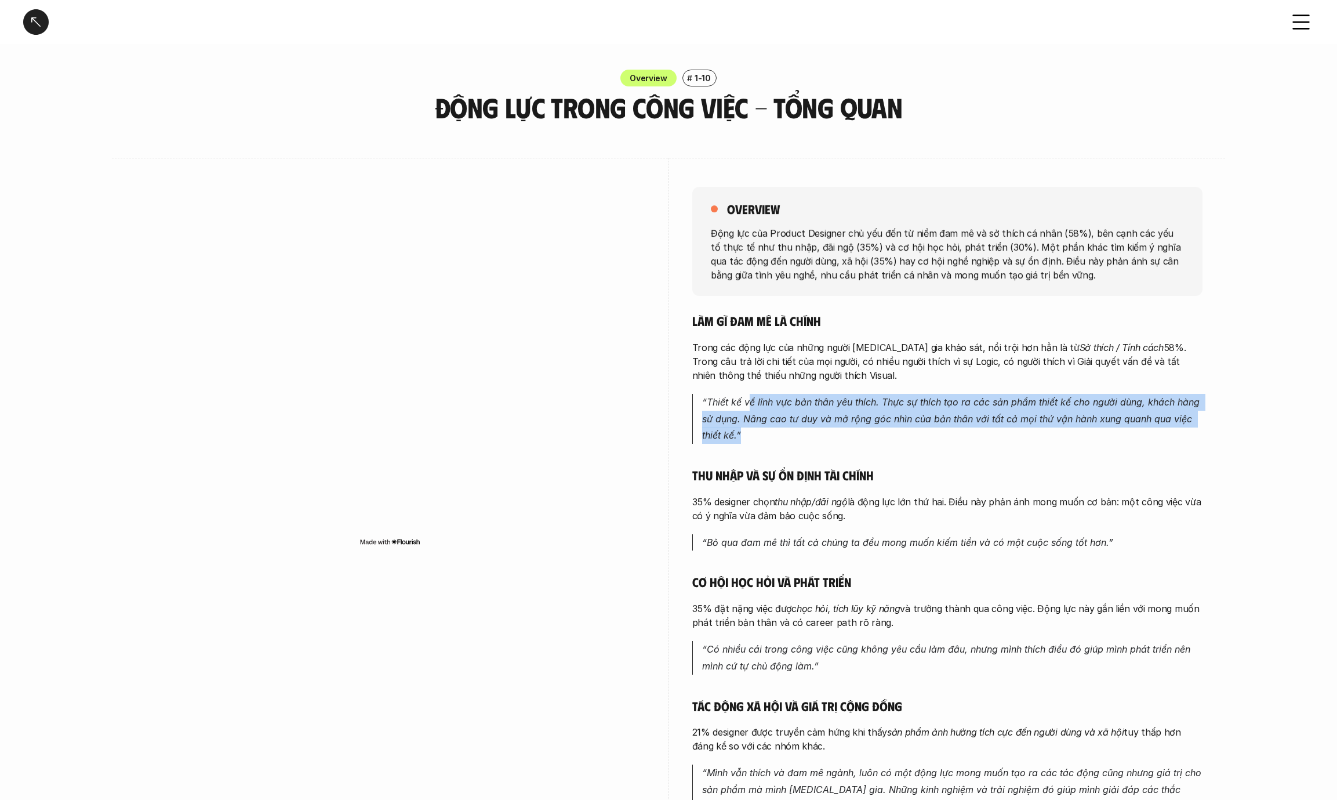
drag, startPoint x: 751, startPoint y: 402, endPoint x: 752, endPoint y: 427, distance: 24.9
click at [752, 427] on p "“Thiết kế về lĩnh vực bản thân yêu thích. Thực sự thích tạo ra các sản phẩm thi…" at bounding box center [952, 419] width 500 height 50
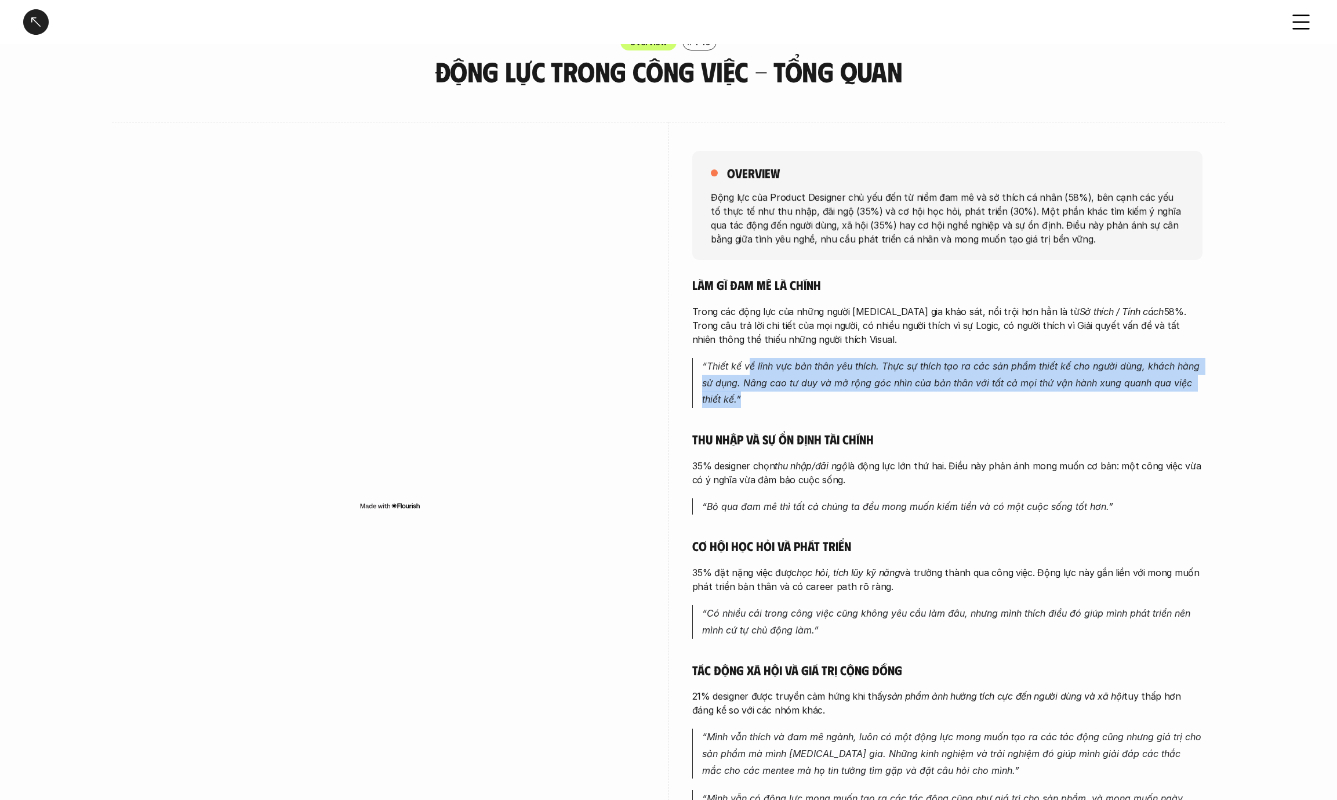
scroll to position [39, 0]
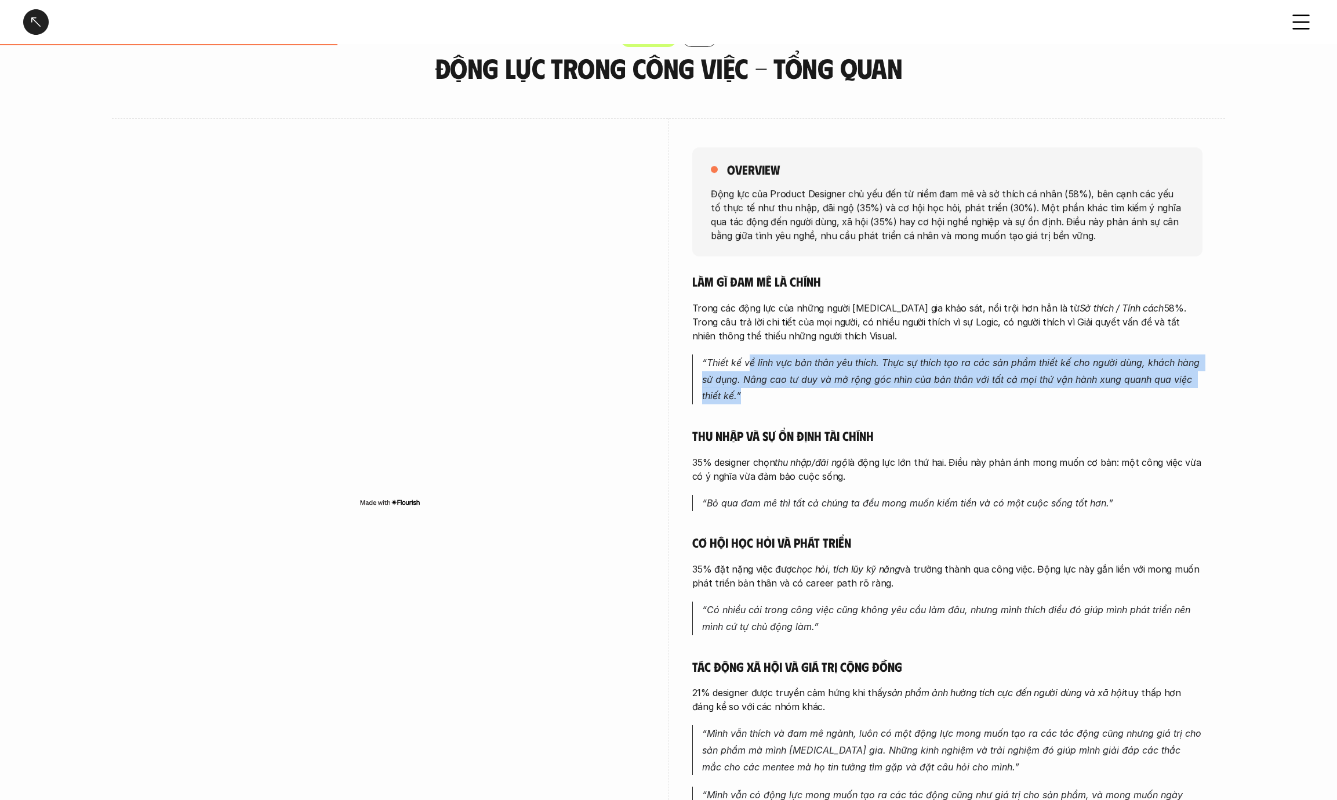
click at [752, 394] on p "“Thiết kế về lĩnh vực bản thân yêu thích. Thực sự thích tạo ra các sản phẩm thi…" at bounding box center [952, 379] width 500 height 50
drag, startPoint x: 752, startPoint y: 366, endPoint x: 752, endPoint y: 382, distance: 15.7
click at [752, 382] on em "“Thiết kế về lĩnh vực bản thân yêu thích. Thực sự thích tạo ra các sản phẩm thi…" at bounding box center [952, 379] width 500 height 45
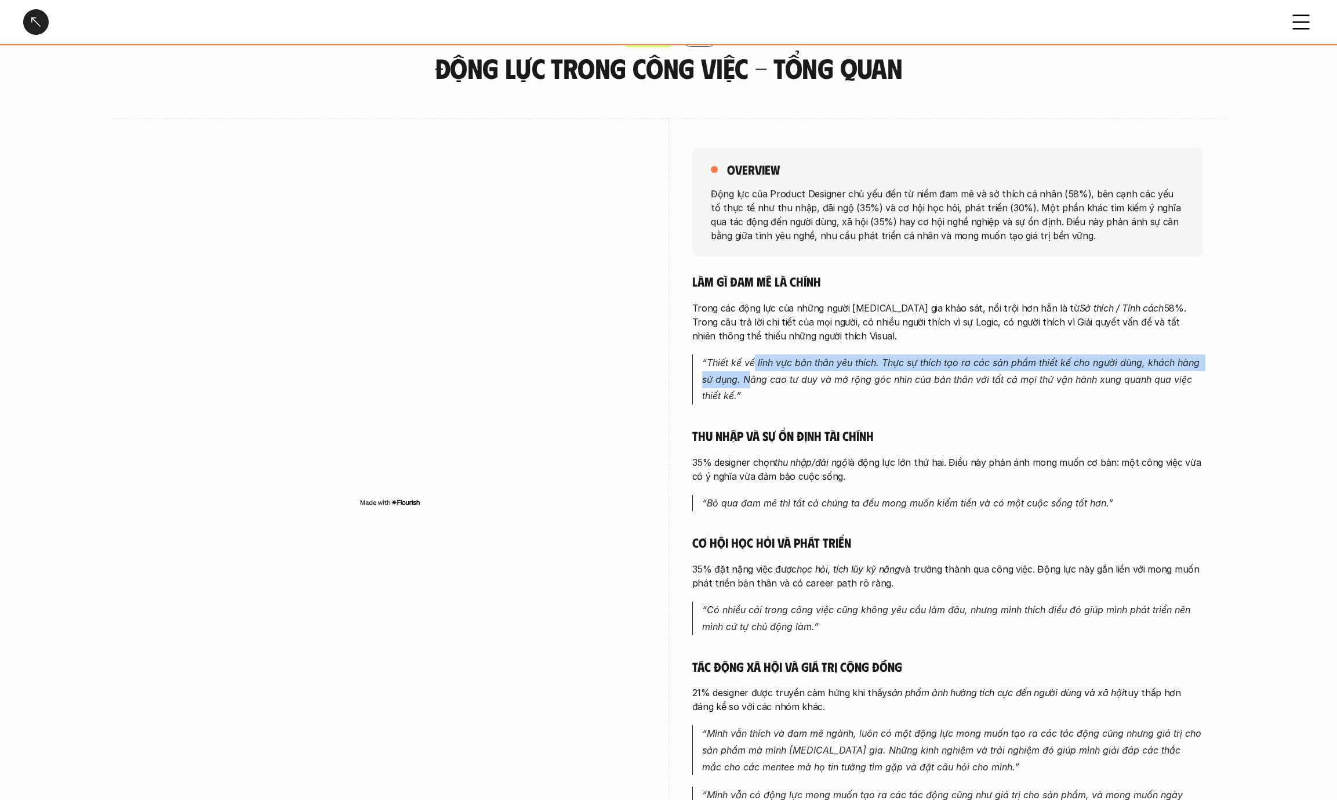
scroll to position [155, 0]
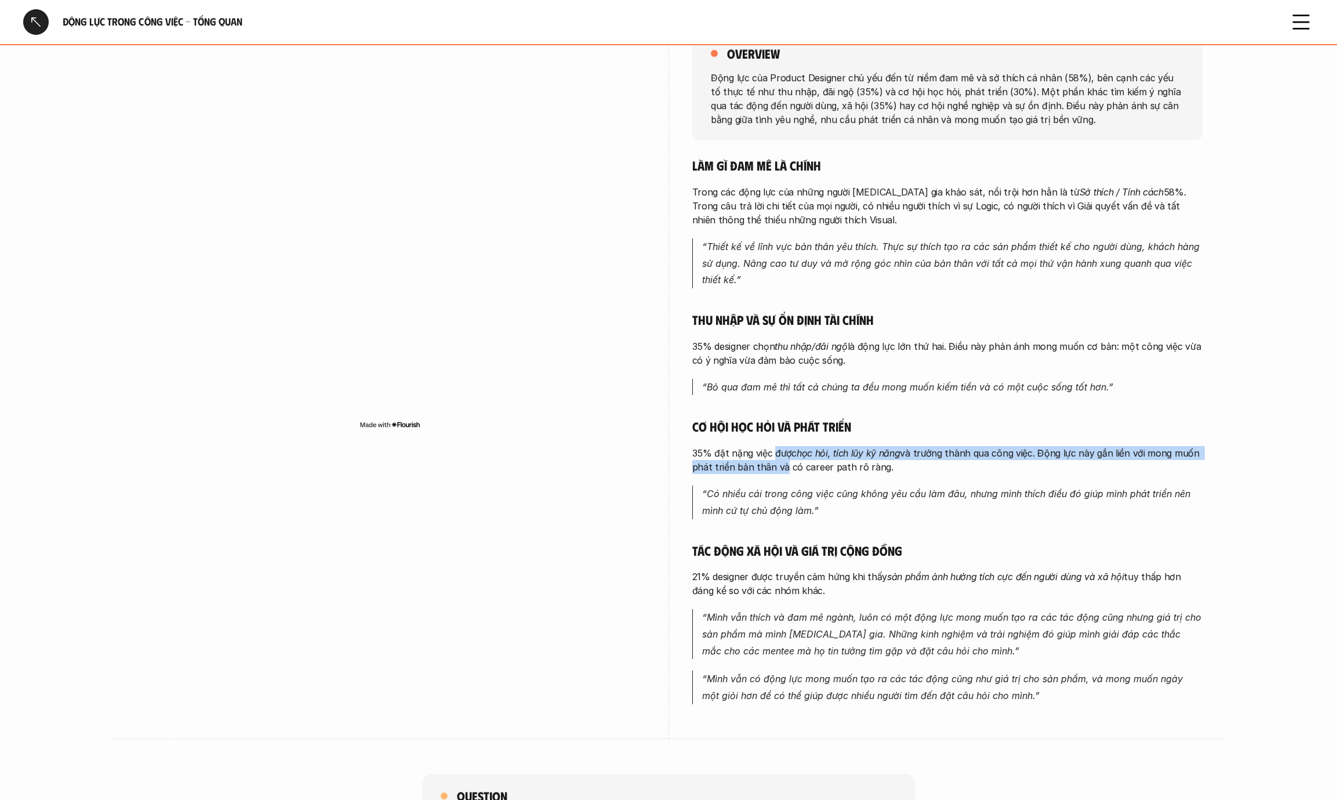
drag, startPoint x: 775, startPoint y: 459, endPoint x: 776, endPoint y: 468, distance: 8.8
click at [776, 468] on p "35% đặt nặng việc được học hỏi, tích lũy kỹ năng và trưởng thành qua công việc.…" at bounding box center [947, 460] width 510 height 28
drag, startPoint x: 776, startPoint y: 462, endPoint x: 776, endPoint y: 469, distance: 7.0
click at [776, 469] on p "35% đặt nặng việc được học hỏi, tích lũy kỹ năng và trưởng thành qua công việc.…" at bounding box center [947, 460] width 510 height 28
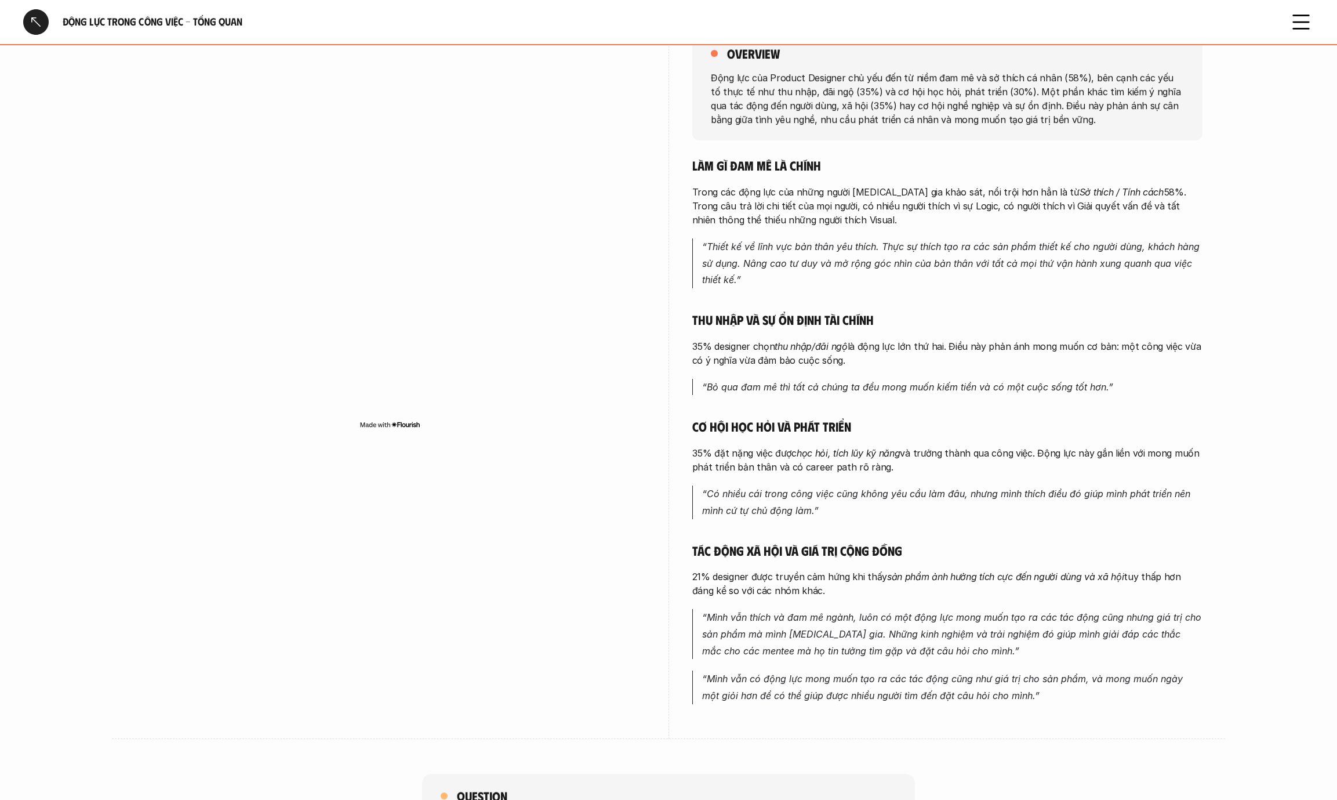
click at [776, 469] on p "35% đặt nặng việc được học hỏi, tích lũy kỹ năng và trưởng thành qua công việc.…" at bounding box center [947, 460] width 510 height 28
drag, startPoint x: 758, startPoint y: 493, endPoint x: 757, endPoint y: 507, distance: 13.3
click at [757, 507] on em "“Có nhiều cái trong công việc cũng không yêu cầu làm đâu, nhưng mình thích điều…" at bounding box center [947, 502] width 491 height 28
drag, startPoint x: 754, startPoint y: 488, endPoint x: 752, endPoint y: 505, distance: 17.1
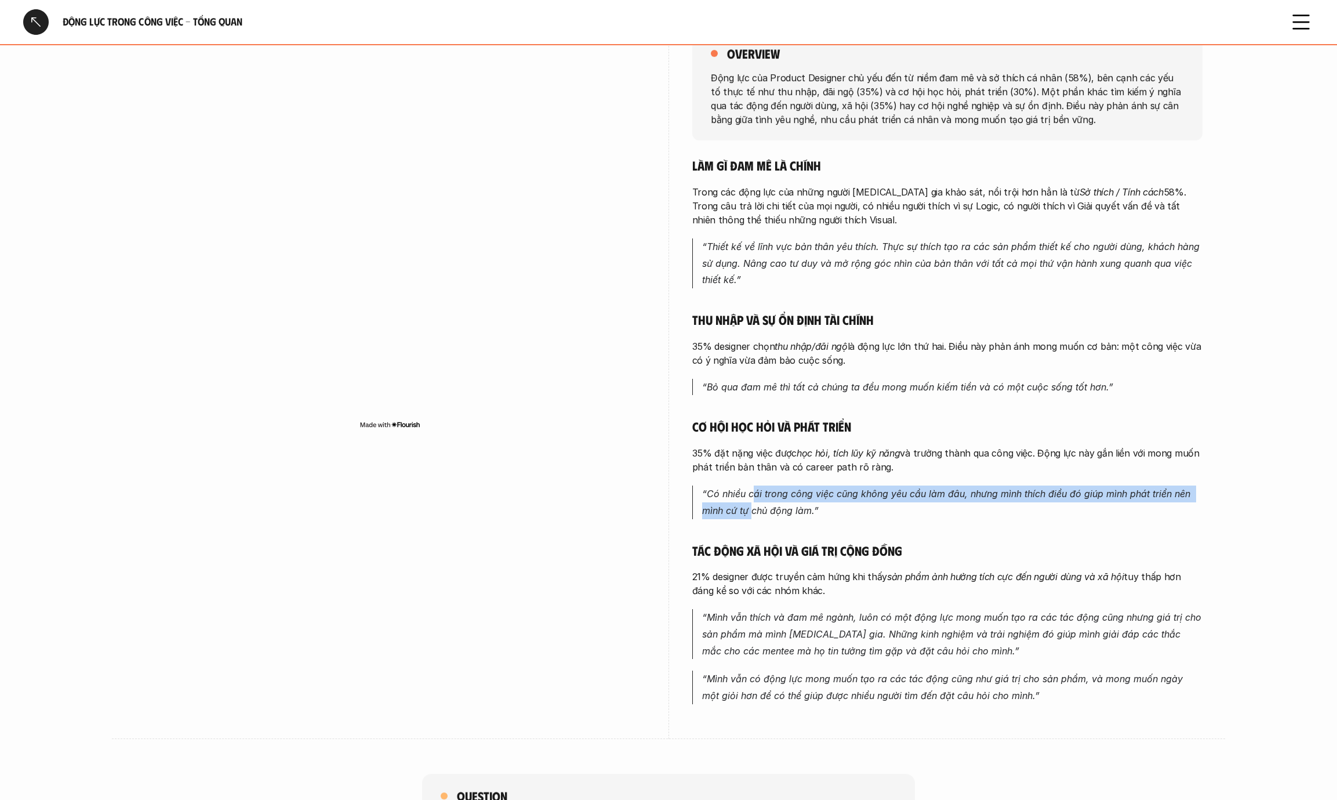
click at [752, 505] on em "“Có nhiều cái trong công việc cũng không yêu cầu làm đâu, nhưng mình thích điều…" at bounding box center [947, 502] width 491 height 28
drag, startPoint x: 750, startPoint y: 495, endPoint x: 749, endPoint y: 507, distance: 12.8
click at [749, 507] on em "“Có nhiều cái trong công việc cũng không yêu cầu làm đâu, nhưng mình thích điều…" at bounding box center [947, 502] width 491 height 28
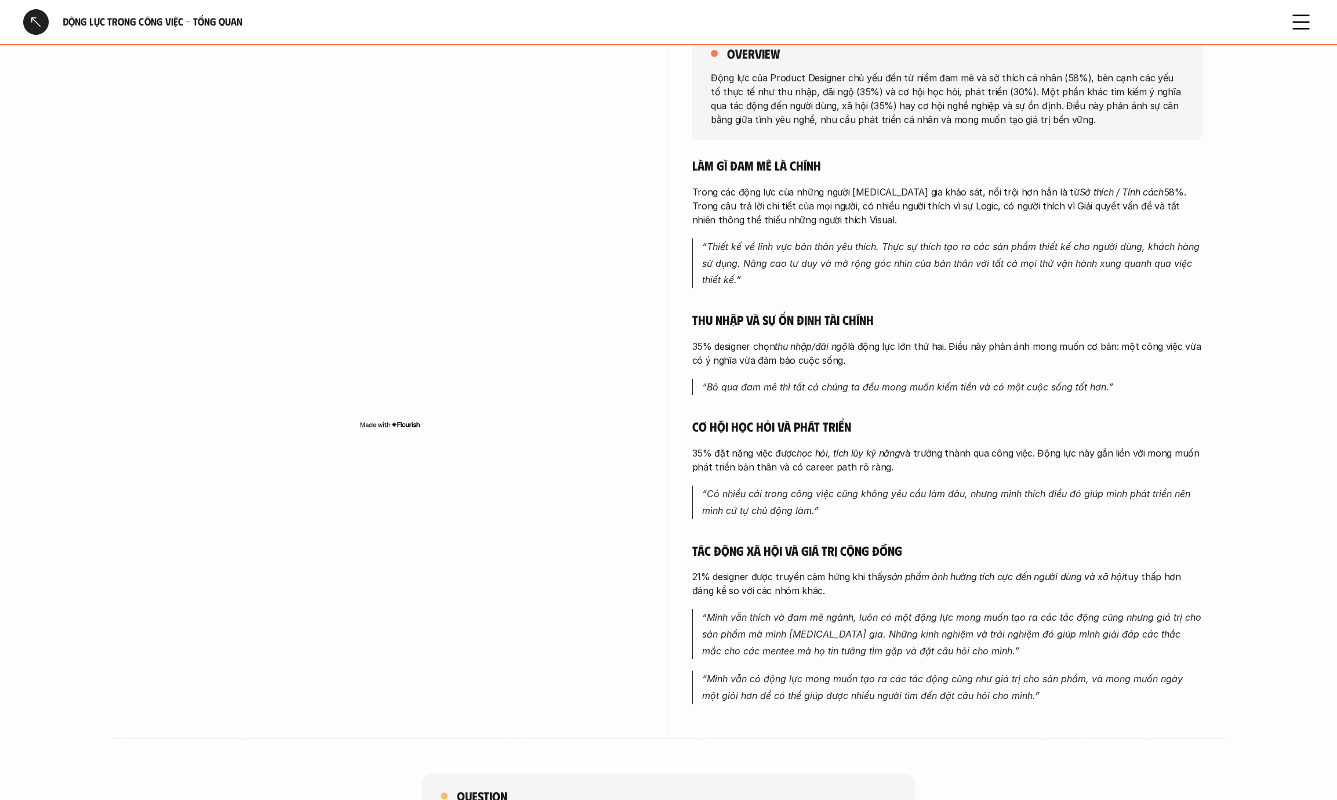
scroll to position [280, 0]
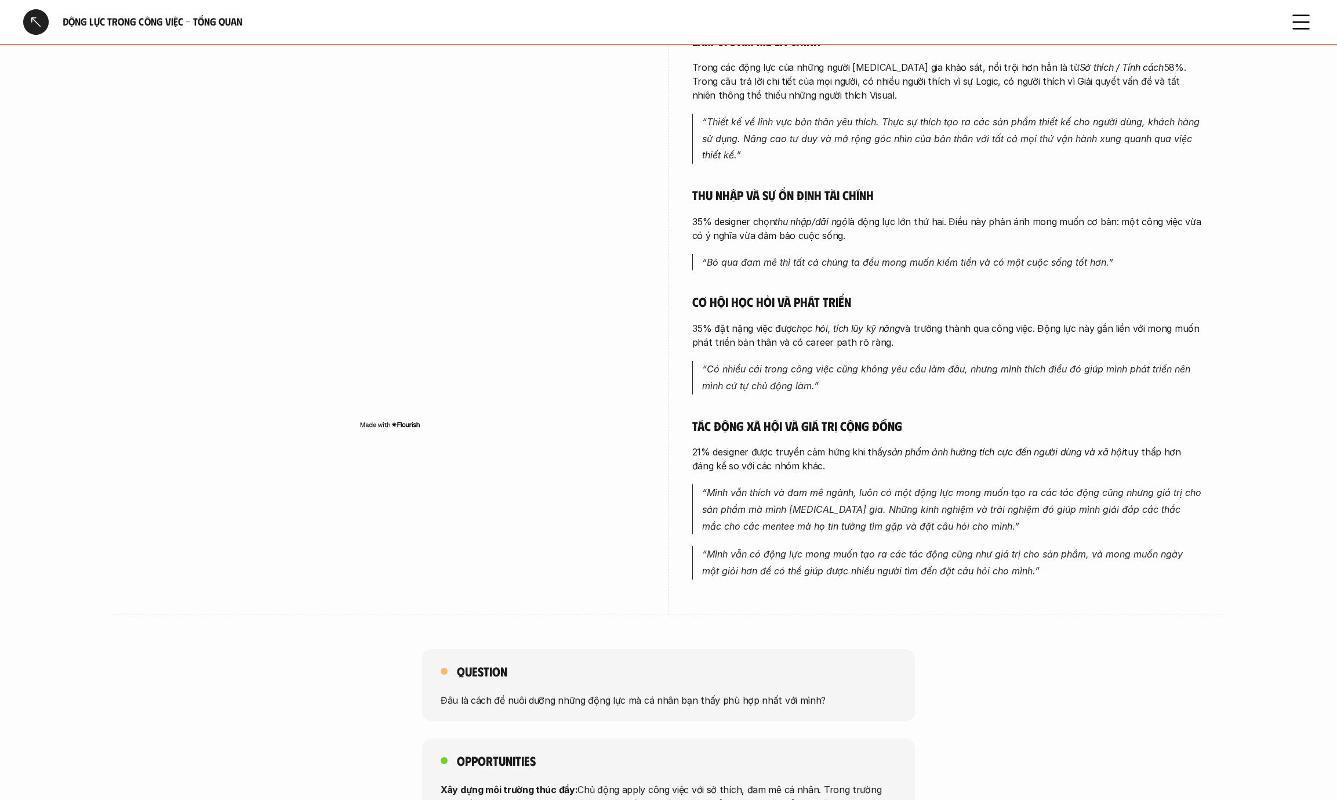
drag, startPoint x: 746, startPoint y: 460, endPoint x: 745, endPoint y: 471, distance: 11.7
click at [745, 471] on p "21% designer được truyền cảm hứng khi thấy sản phẩm ảnh hưởng tích cực đến ngườ…" at bounding box center [947, 459] width 510 height 28
drag, startPoint x: 741, startPoint y: 492, endPoint x: 745, endPoint y: 516, distance: 24.6
click at [745, 516] on p "“Mình vẫn thích và đam mê ngành, luôn có một động lực mong muốn tạo ra các tác …" at bounding box center [952, 509] width 500 height 50
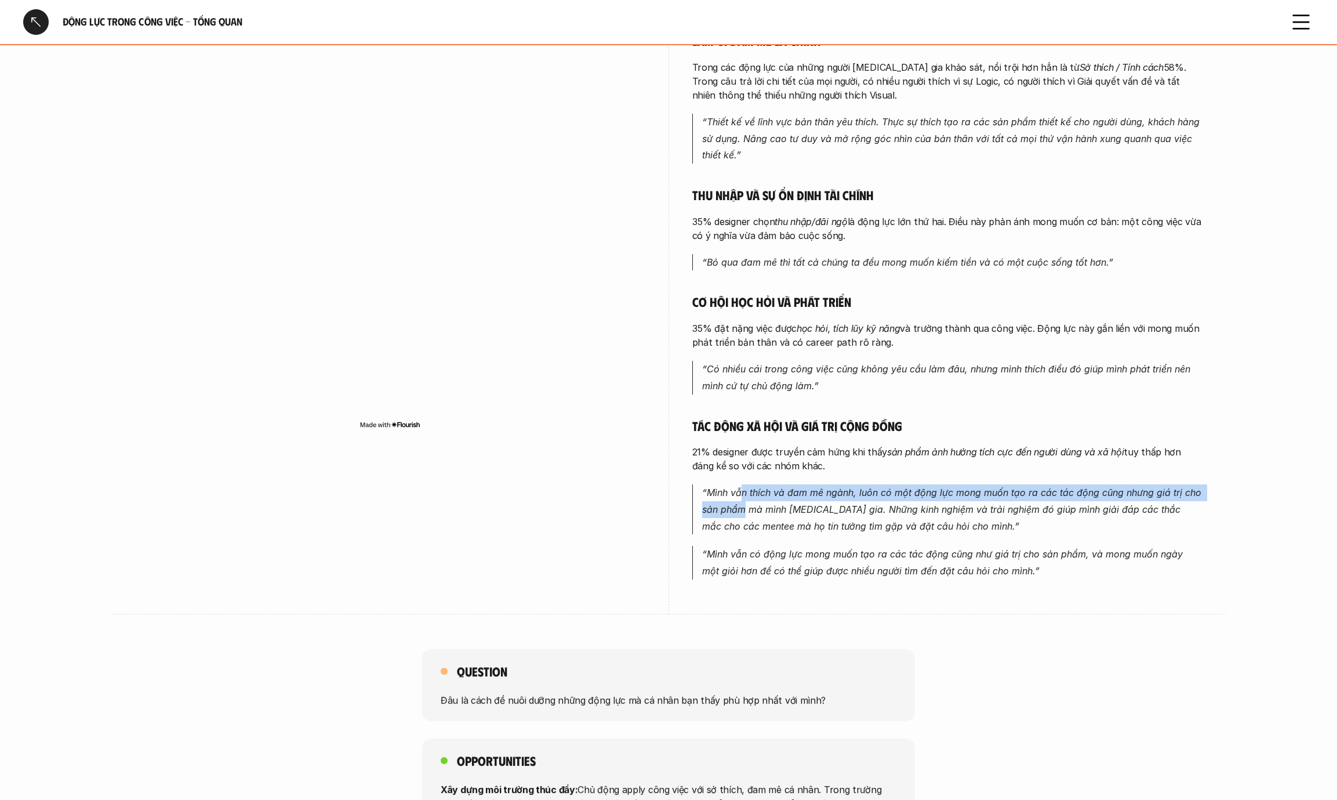
click at [745, 516] on p "“Mình vẫn thích và đam mê ngành, luôn có một động lực mong muốn tạo ra các tác …" at bounding box center [952, 509] width 500 height 50
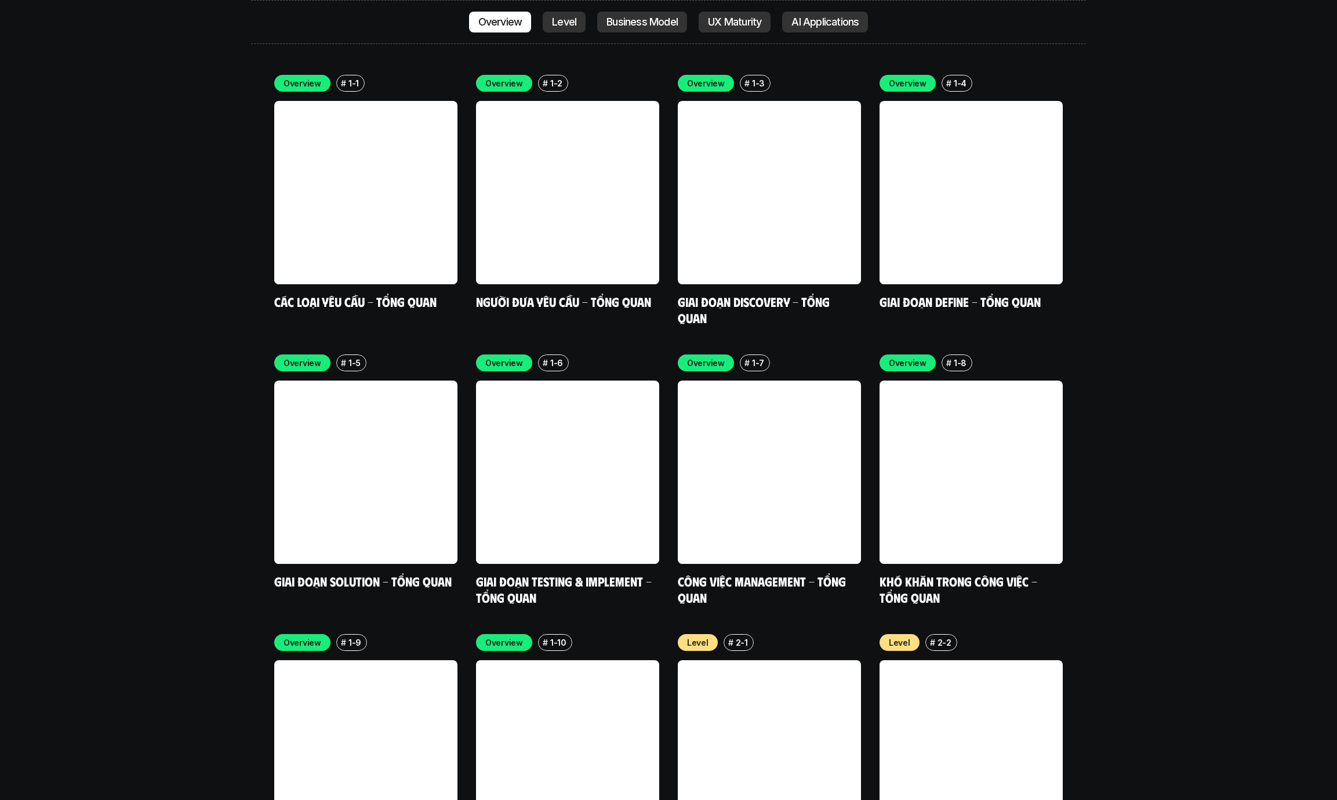
scroll to position [3691, 0]
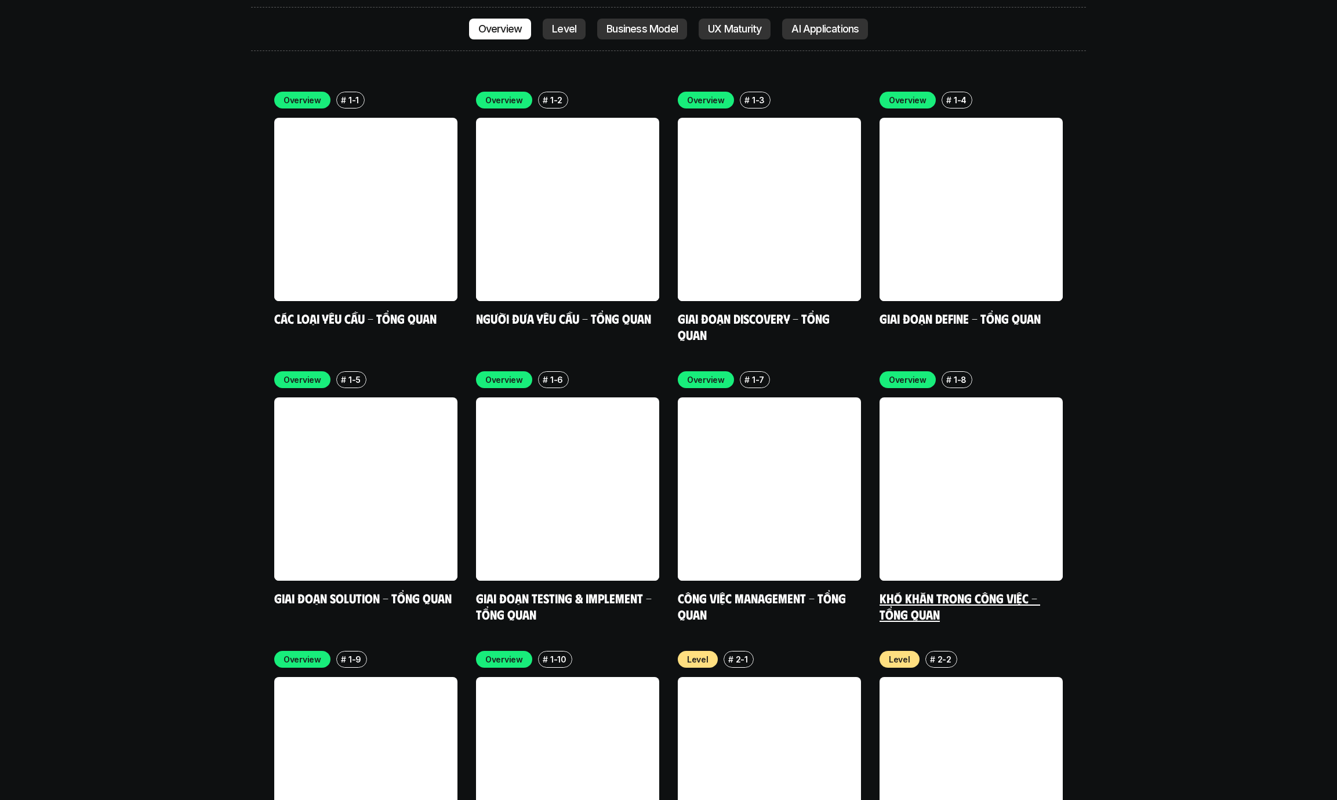
click at [938, 452] on link at bounding box center [971, 488] width 183 height 183
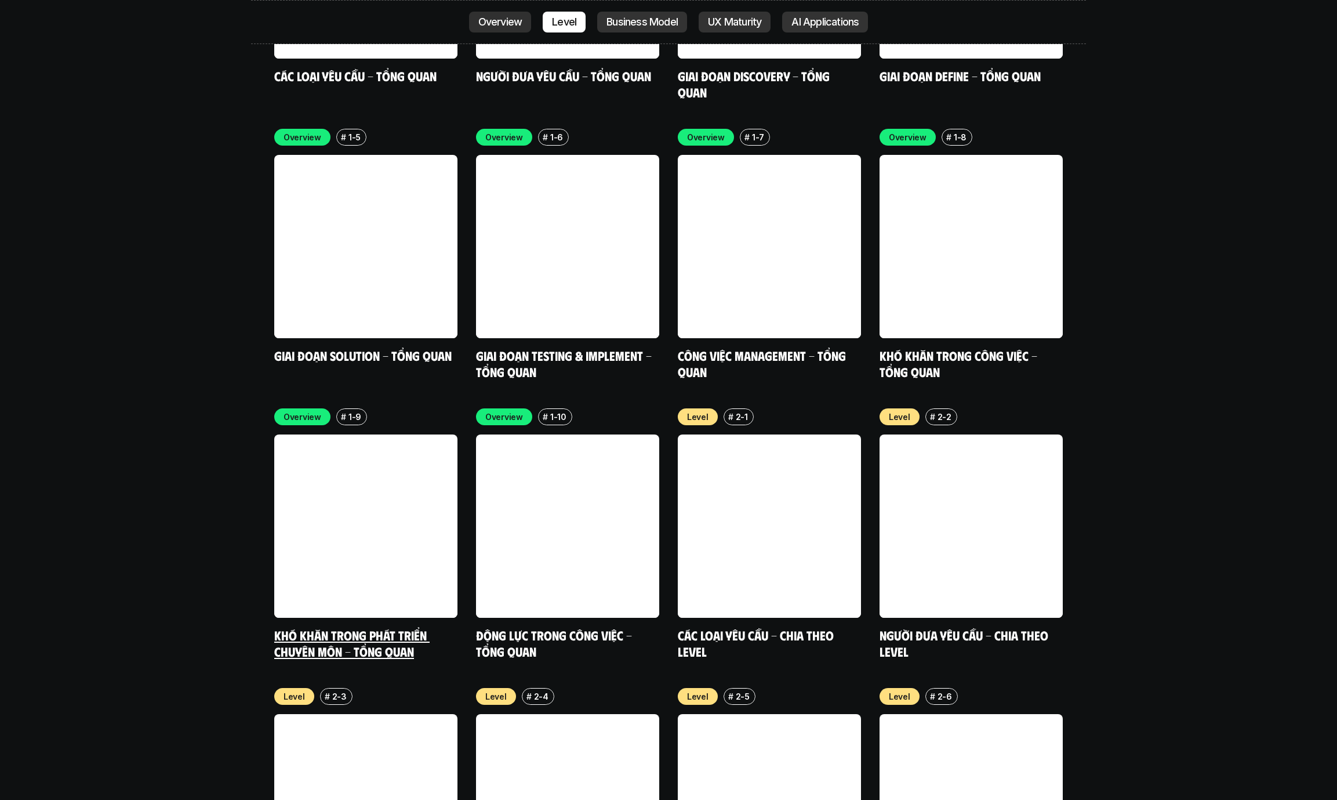
scroll to position [4141, 0]
